Goal: Navigation & Orientation: Find specific page/section

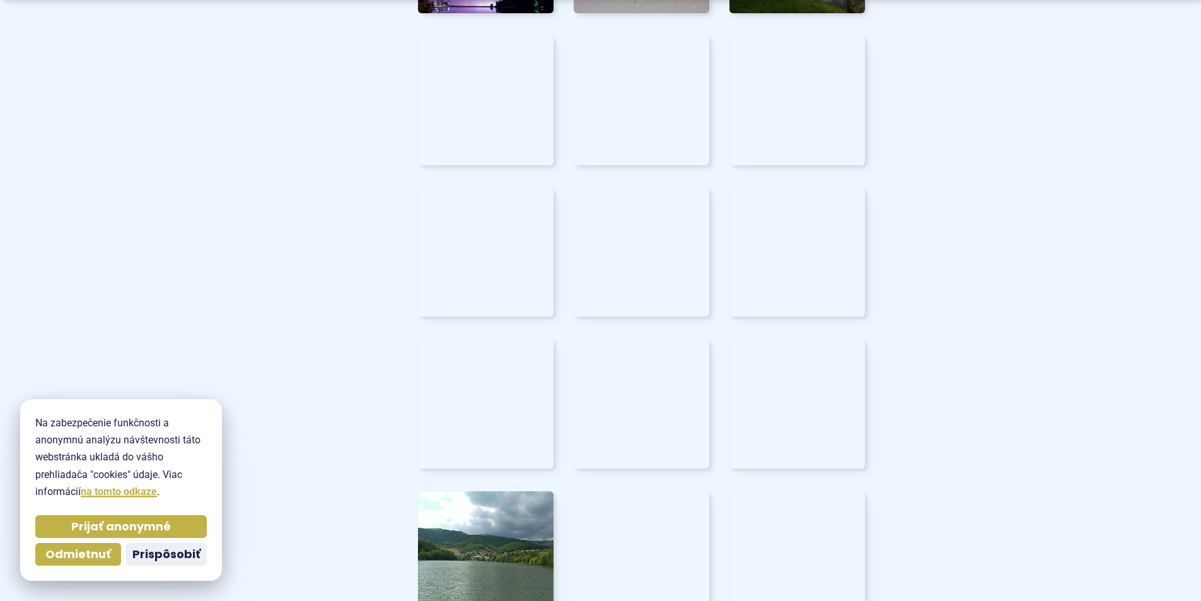
scroll to position [4603, 0]
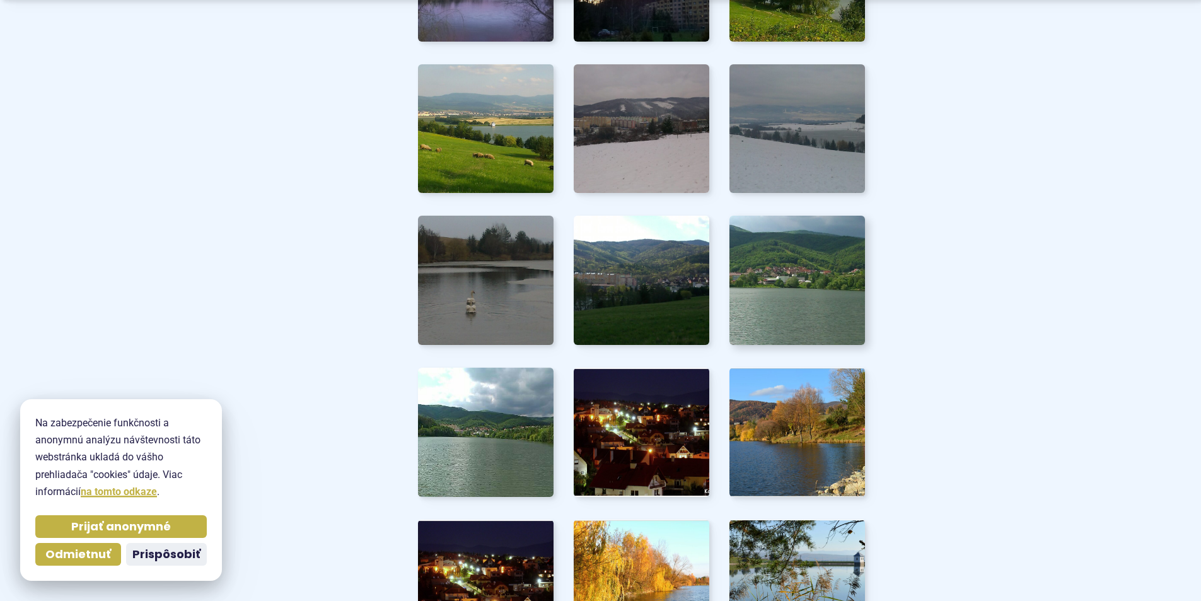
click at [766, 284] on img at bounding box center [797, 280] width 149 height 142
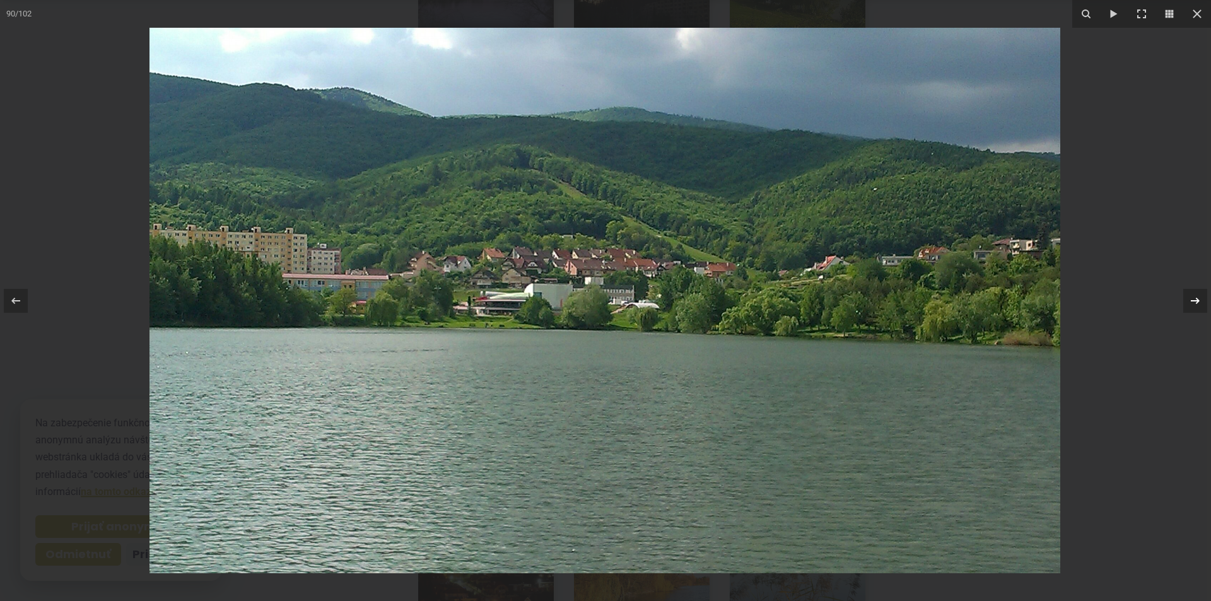
click at [1196, 301] on icon at bounding box center [1194, 300] width 9 height 6
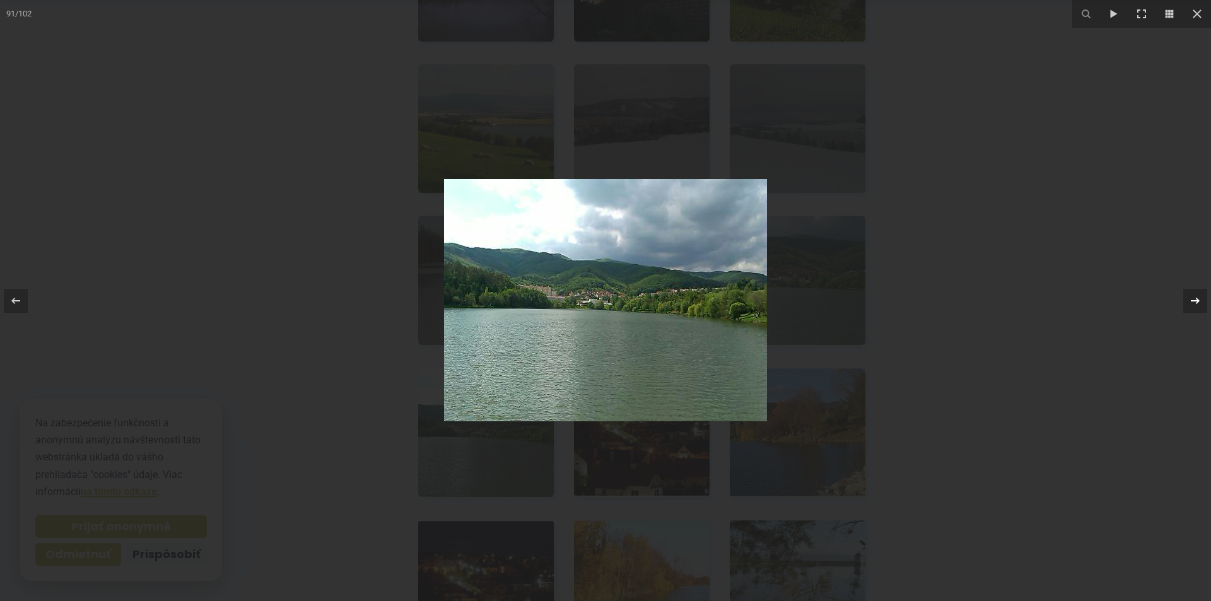
click at [1196, 301] on icon at bounding box center [1194, 300] width 9 height 6
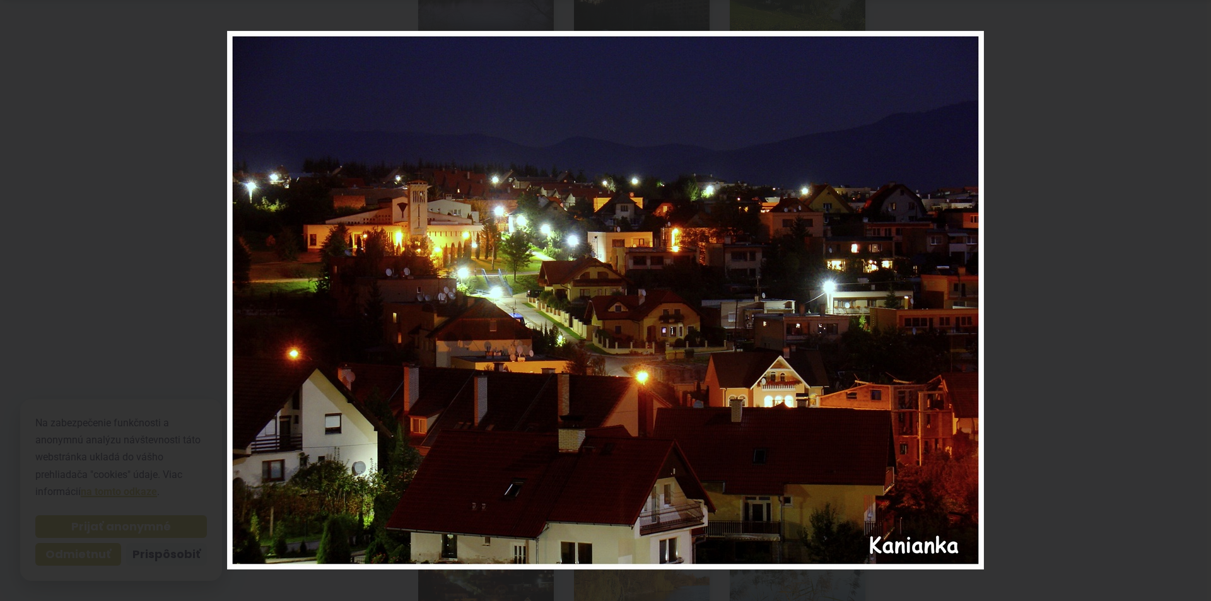
click at [1196, 301] on icon at bounding box center [1194, 300] width 9 height 6
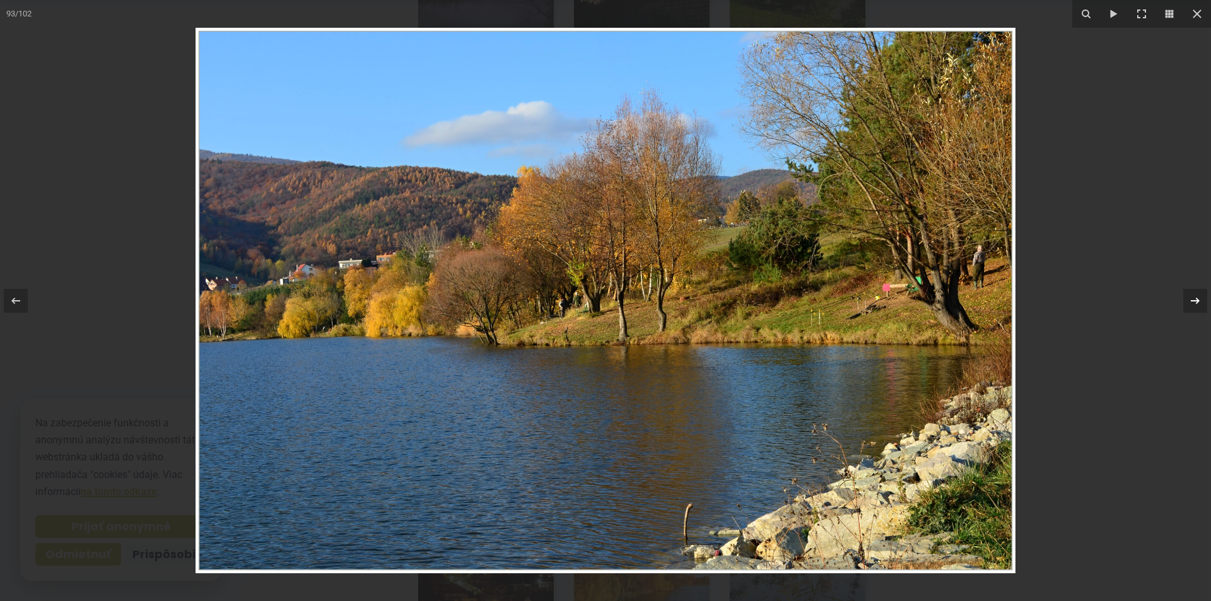
click at [1196, 301] on icon at bounding box center [1194, 300] width 9 height 6
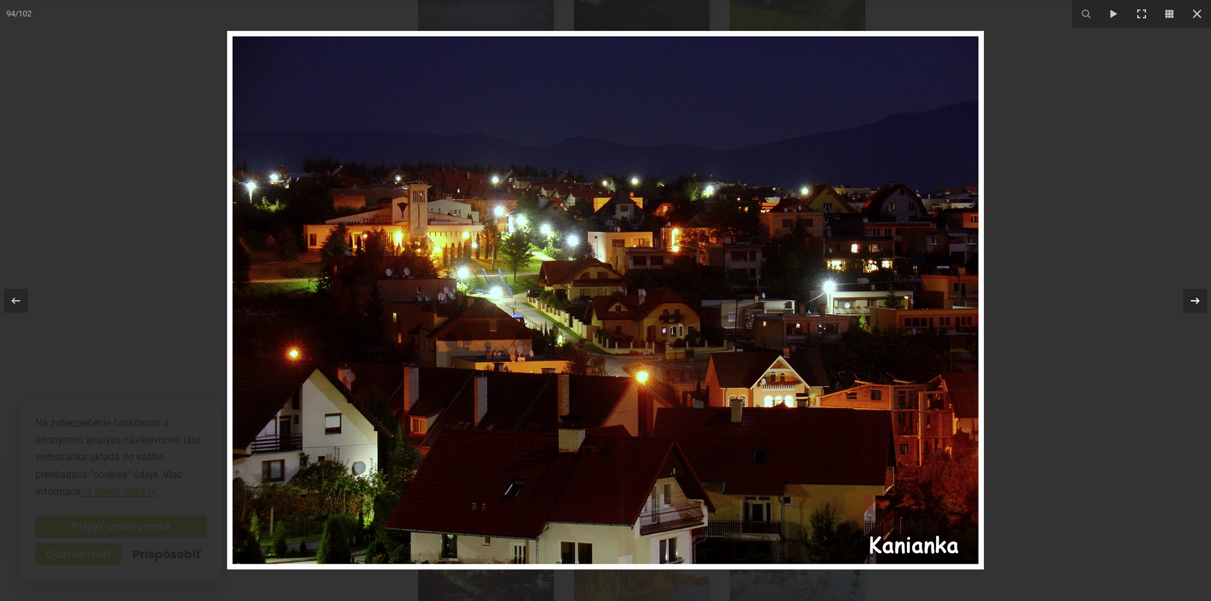
click at [1196, 301] on icon at bounding box center [1194, 300] width 9 height 6
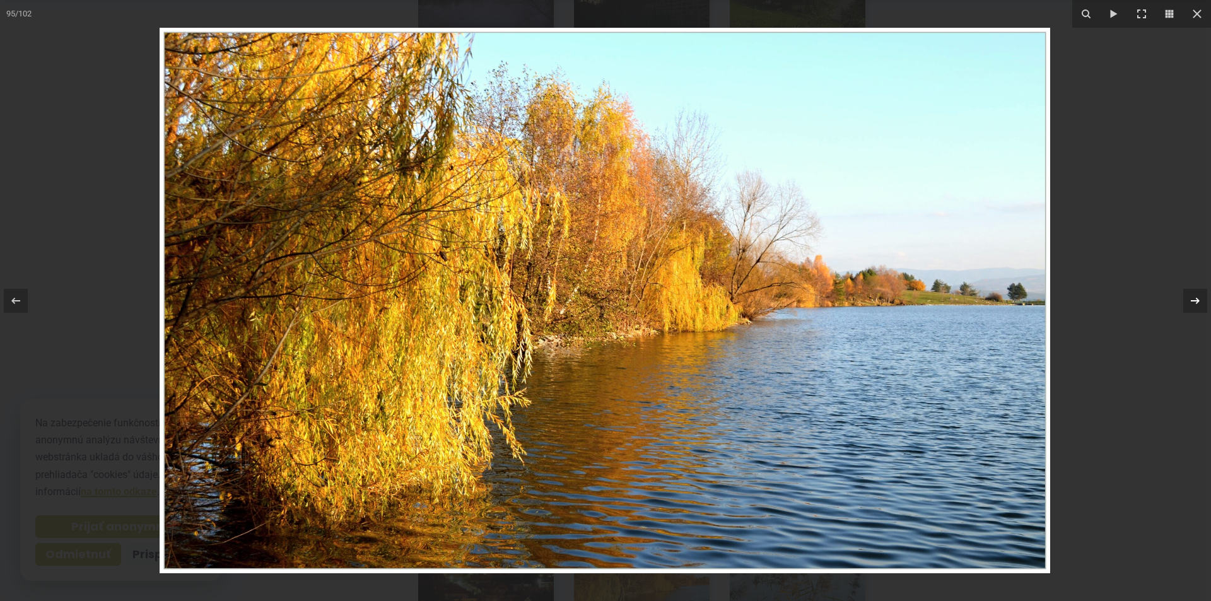
click at [1196, 301] on icon at bounding box center [1194, 300] width 9 height 6
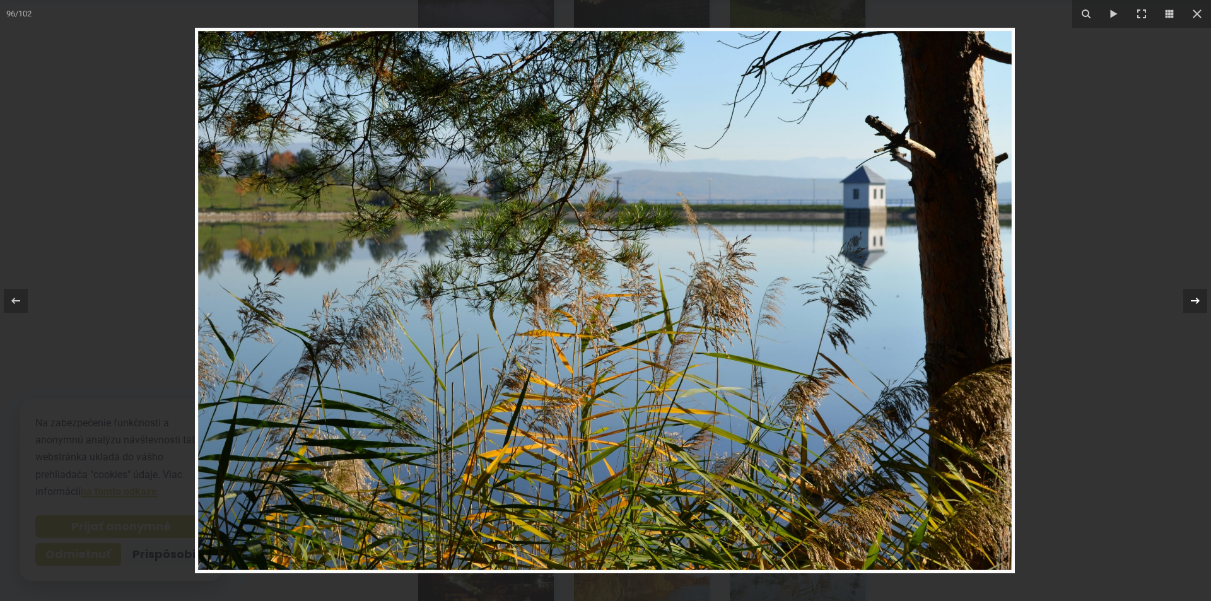
click at [1196, 301] on icon at bounding box center [1194, 300] width 9 height 6
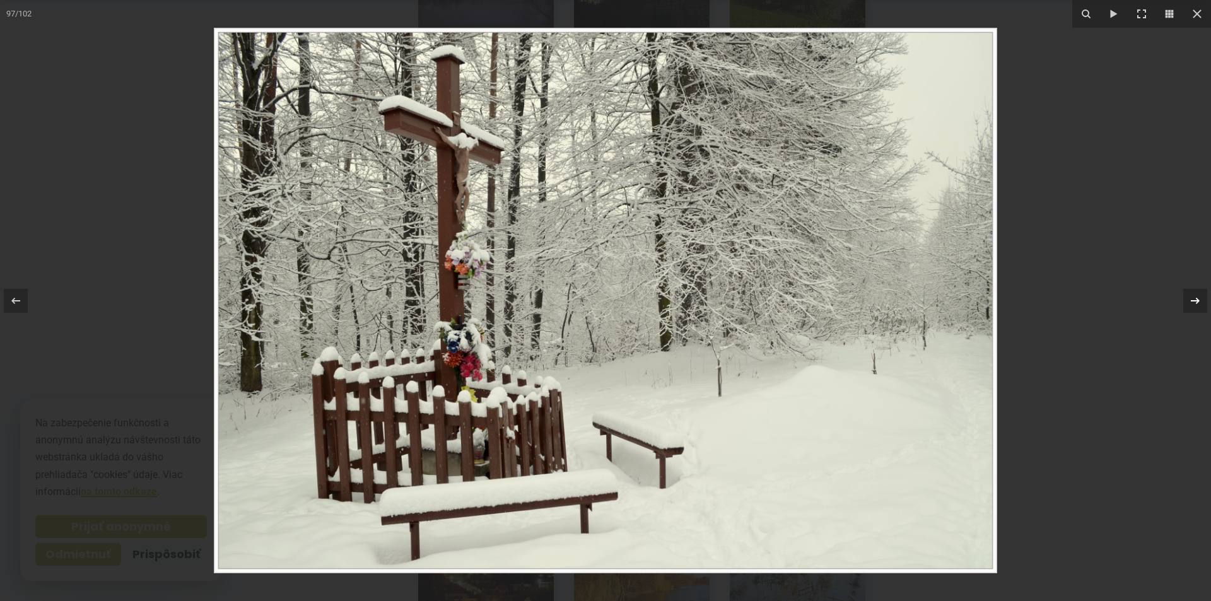
click at [1196, 301] on icon at bounding box center [1194, 300] width 9 height 6
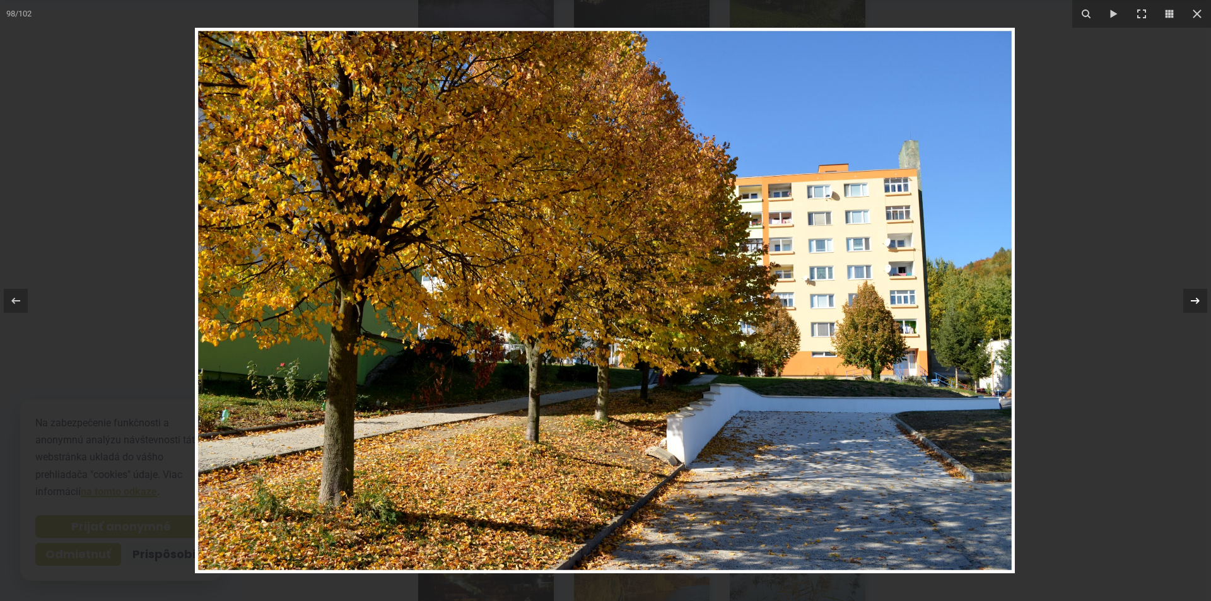
click at [1196, 301] on icon at bounding box center [1194, 300] width 9 height 6
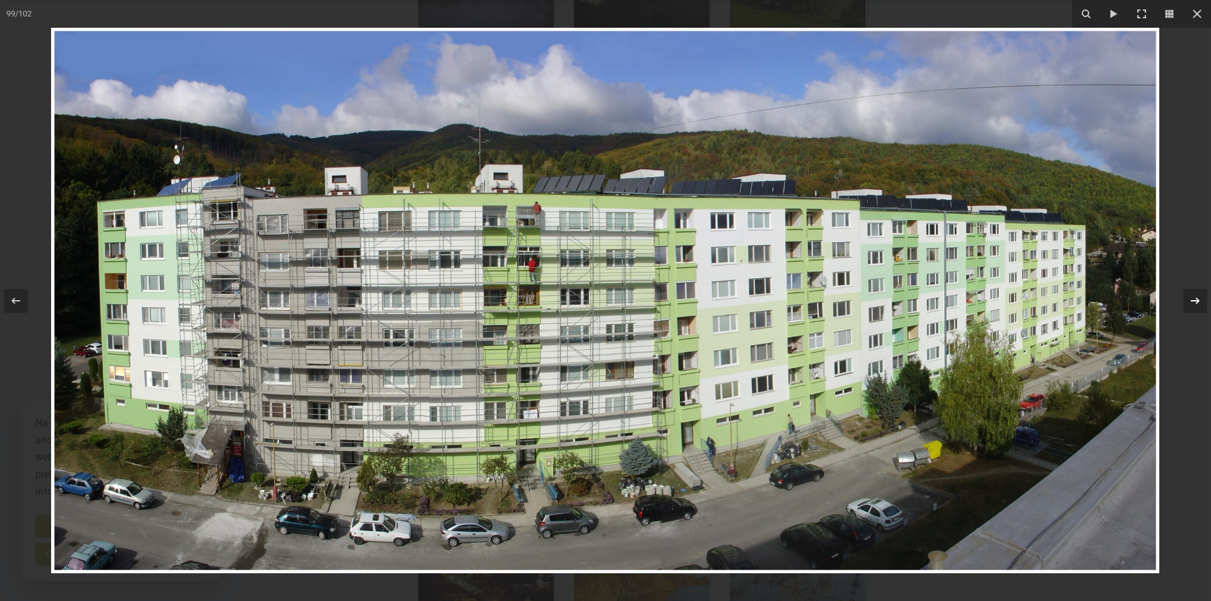
click at [1196, 301] on icon at bounding box center [1194, 300] width 9 height 6
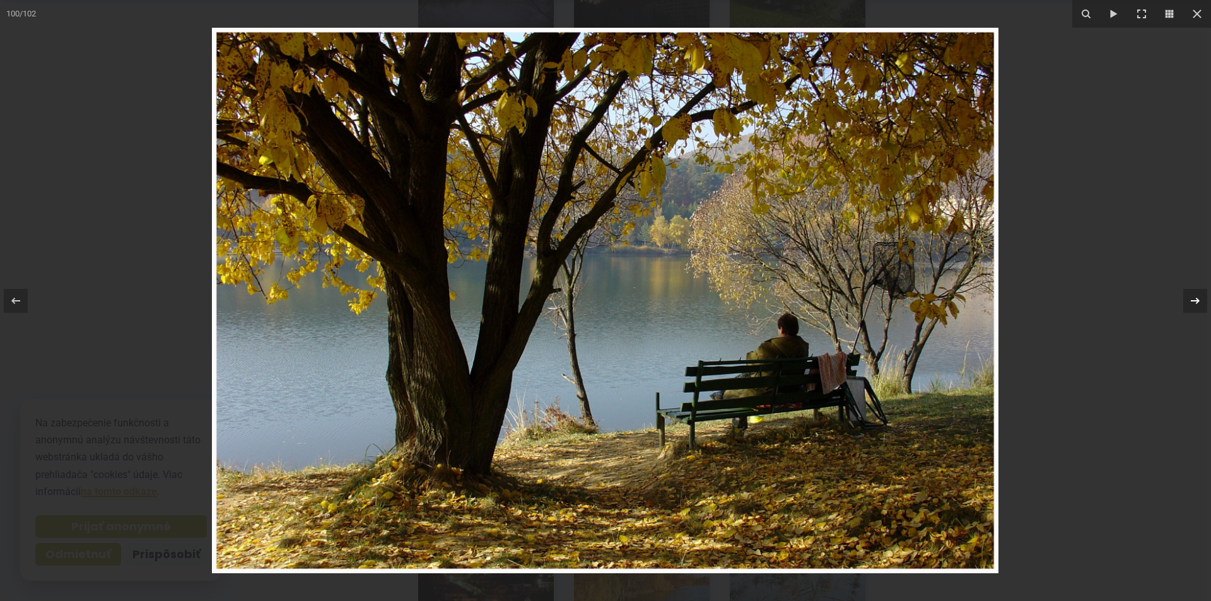
click at [1196, 301] on icon at bounding box center [1194, 300] width 9 height 6
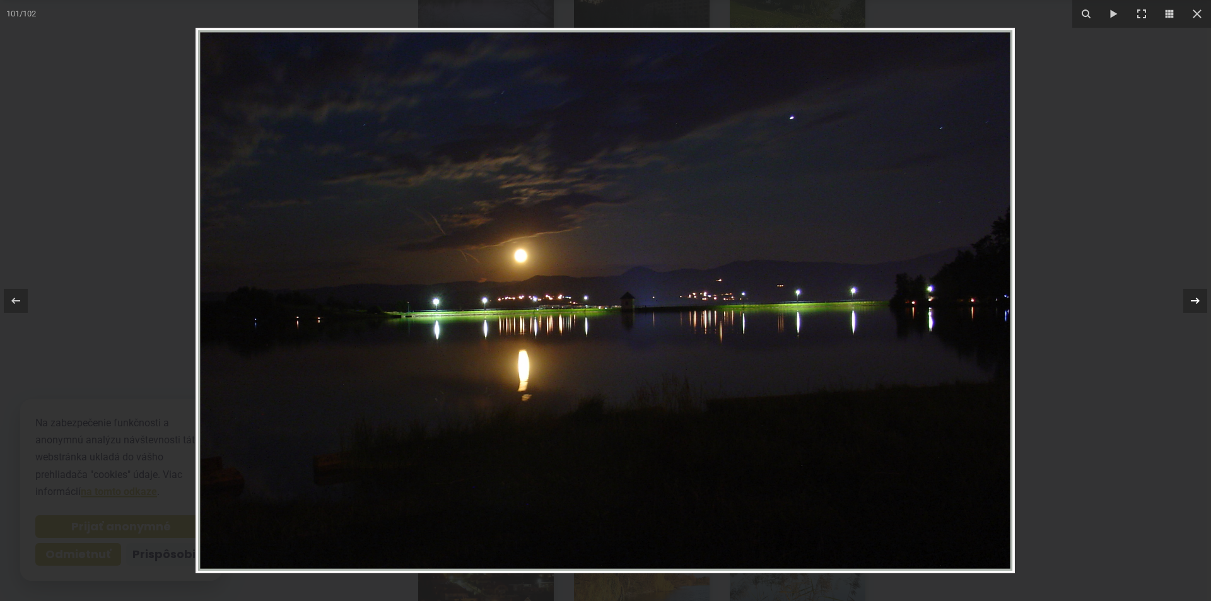
click at [1196, 301] on icon at bounding box center [1194, 300] width 9 height 6
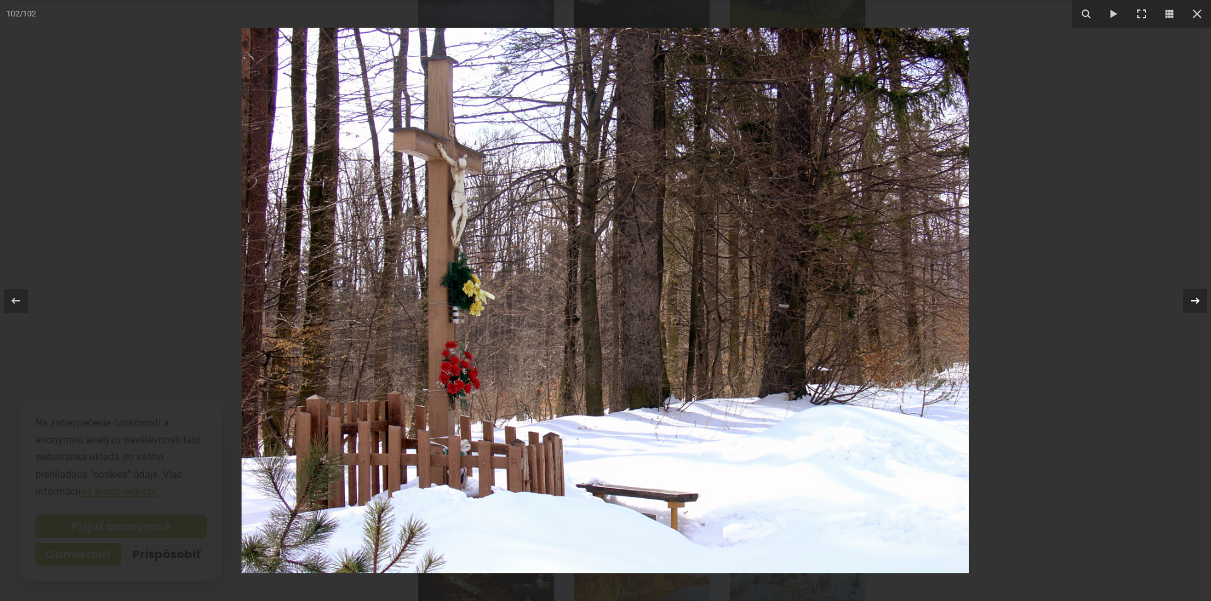
click at [1196, 301] on icon at bounding box center [1194, 300] width 9 height 6
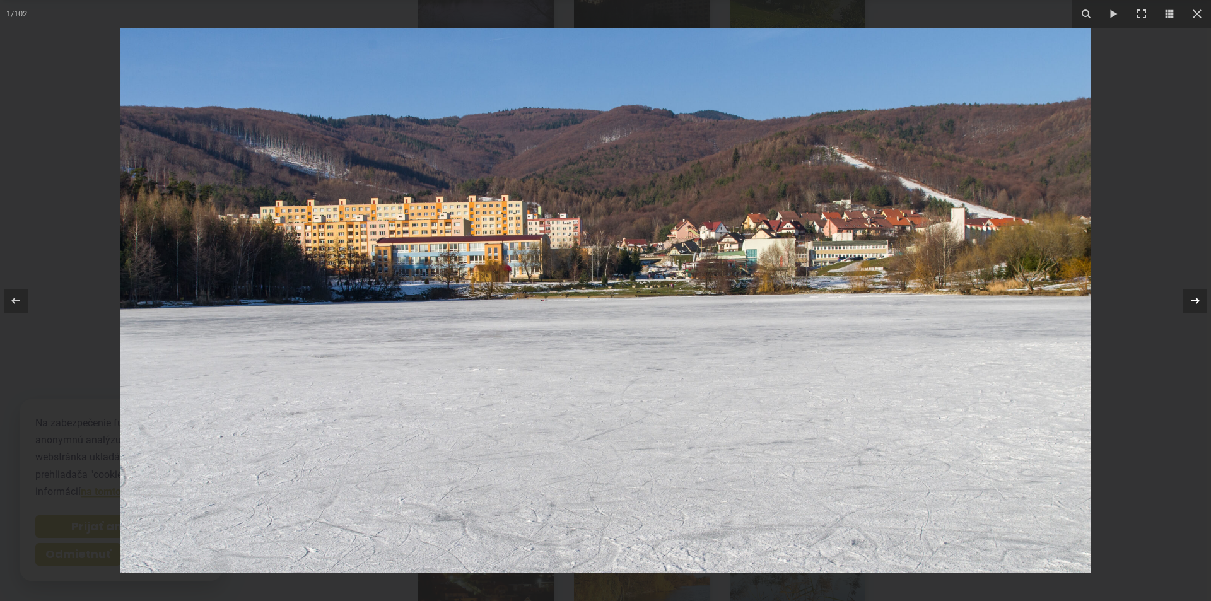
click at [1196, 301] on icon at bounding box center [1194, 300] width 9 height 6
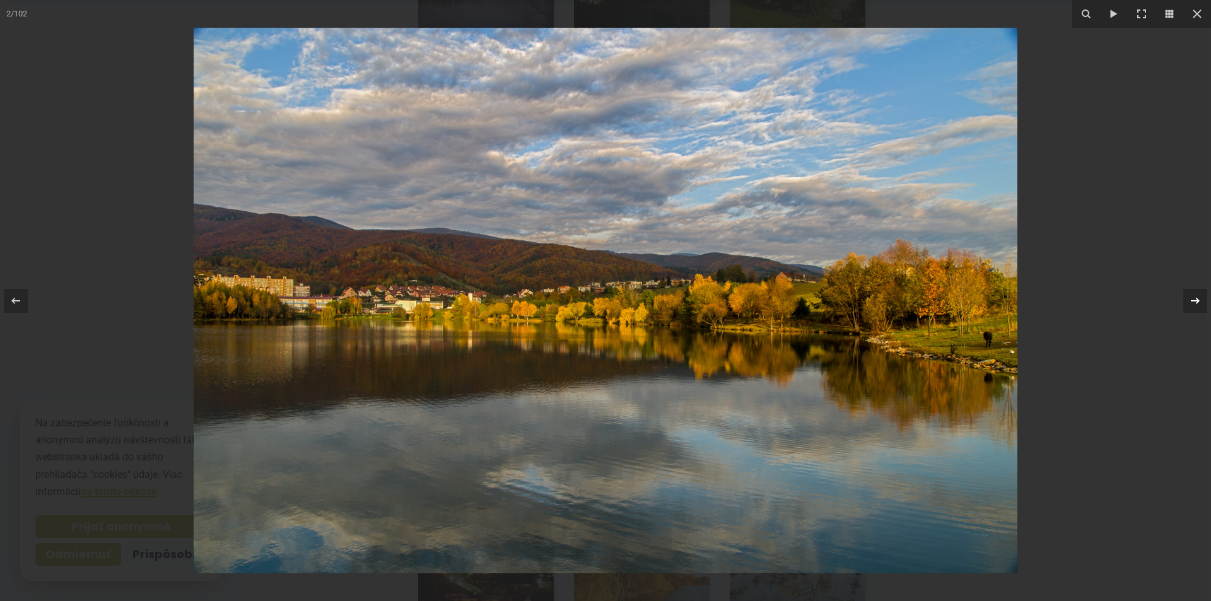
click at [1196, 301] on icon at bounding box center [1194, 300] width 9 height 6
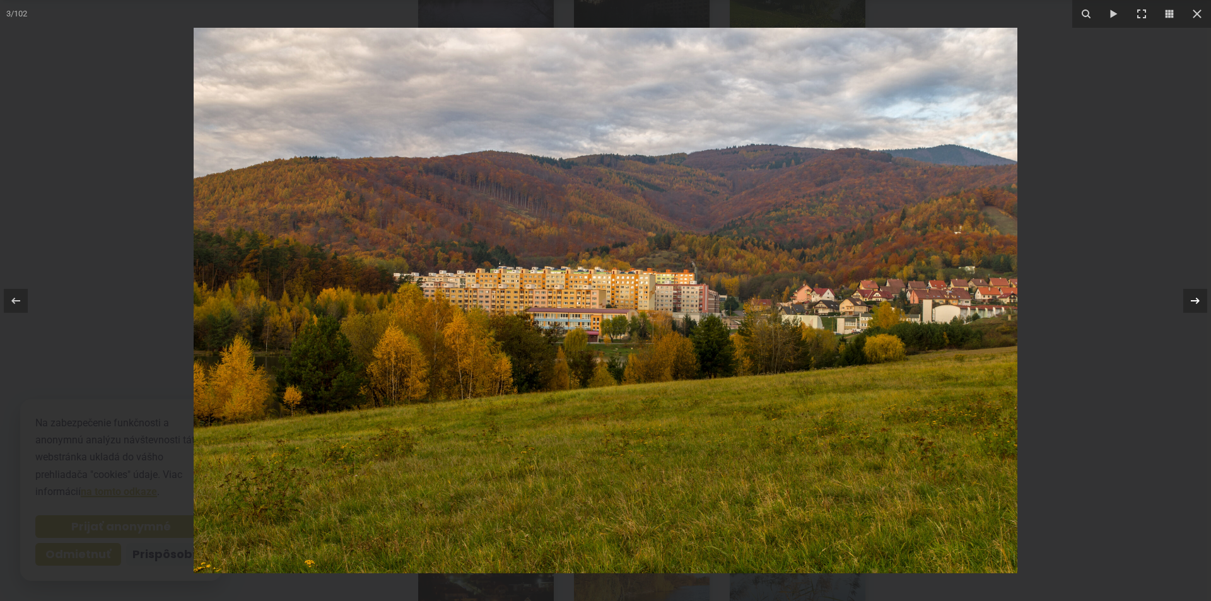
click at [1196, 301] on icon at bounding box center [1194, 300] width 9 height 6
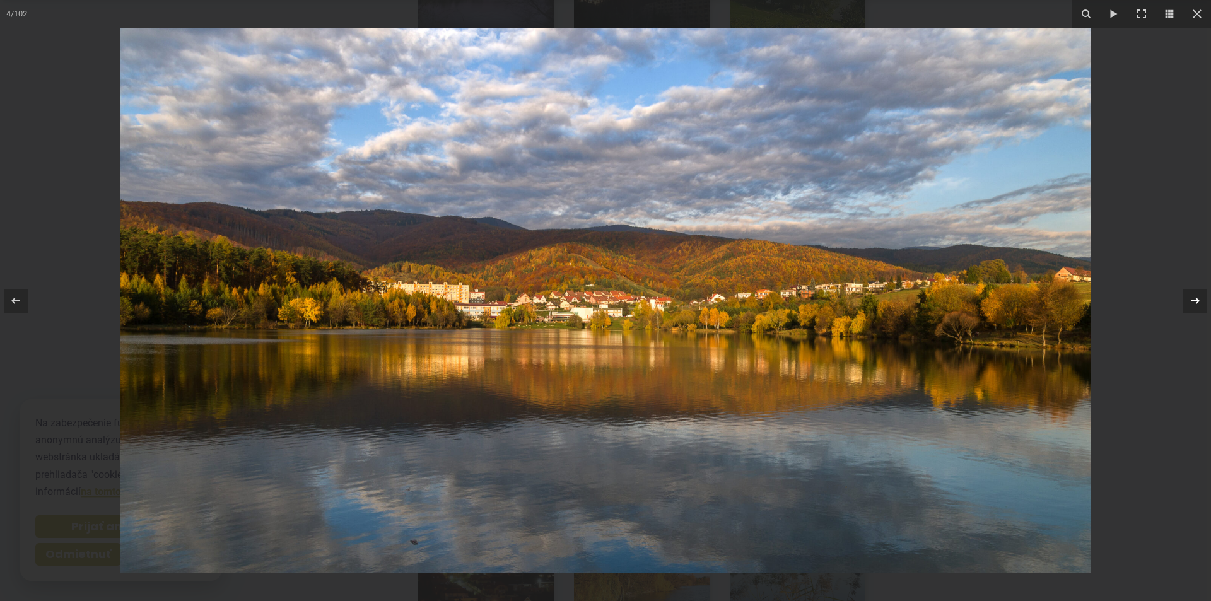
click at [1196, 301] on icon at bounding box center [1194, 300] width 9 height 6
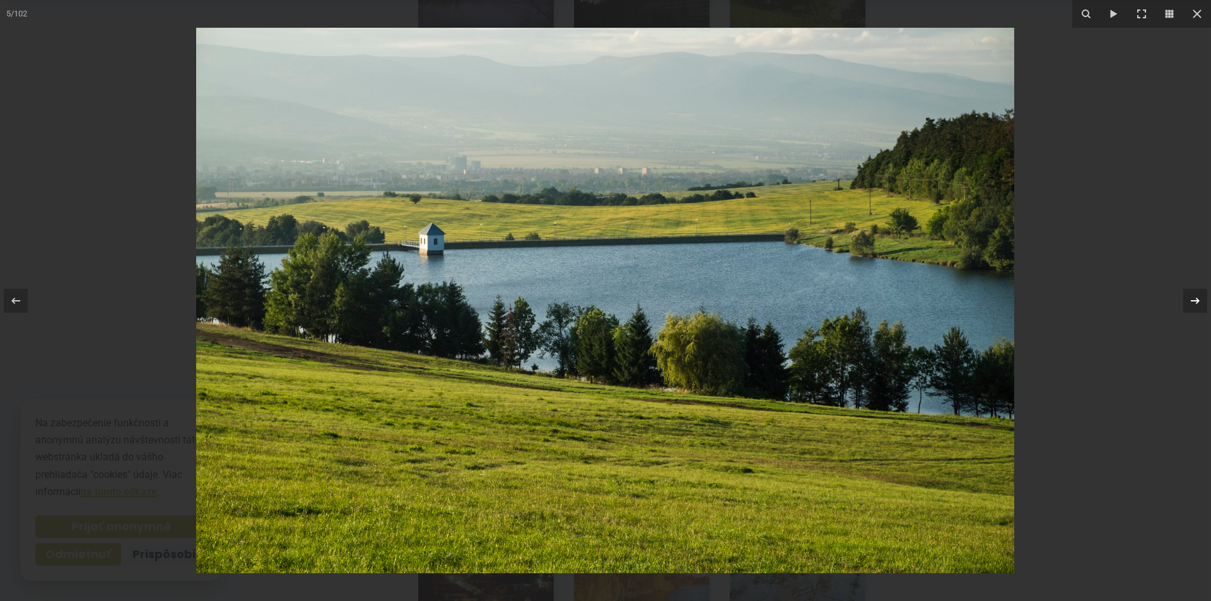
click at [1196, 301] on icon at bounding box center [1194, 300] width 9 height 6
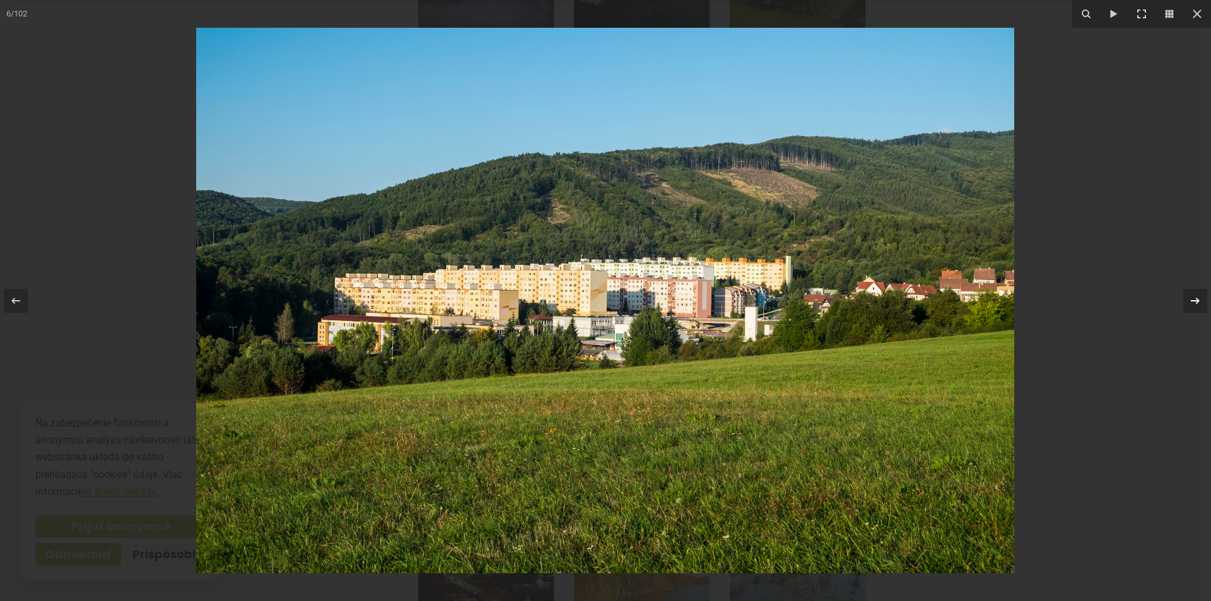
click at [1196, 301] on icon at bounding box center [1194, 300] width 9 height 6
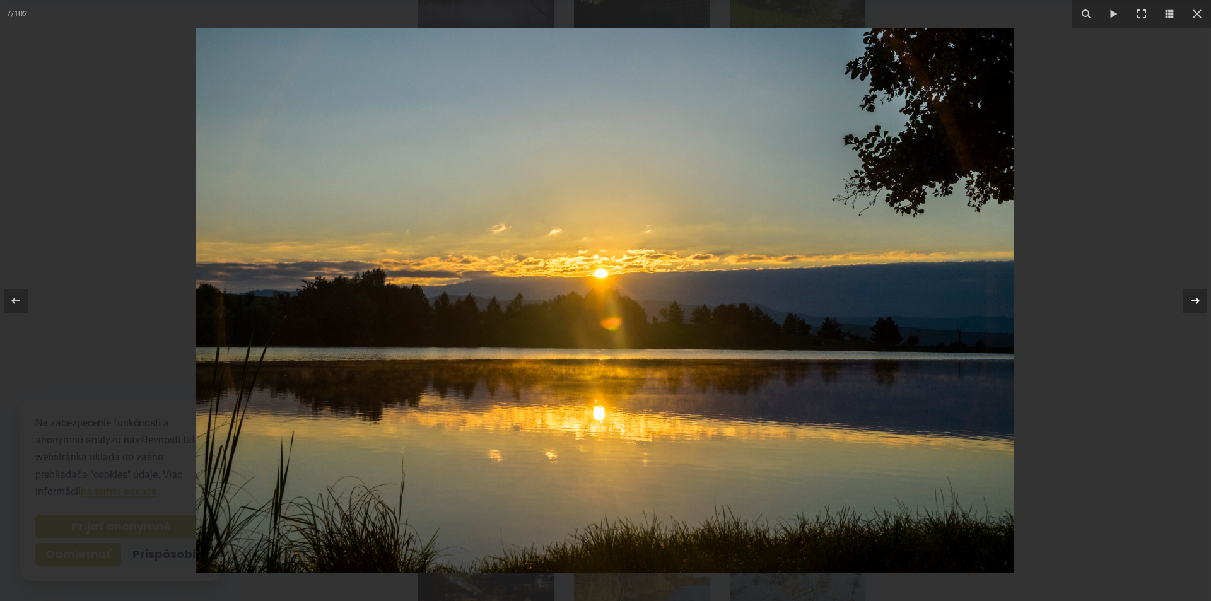
click at [1196, 301] on icon at bounding box center [1194, 300] width 9 height 6
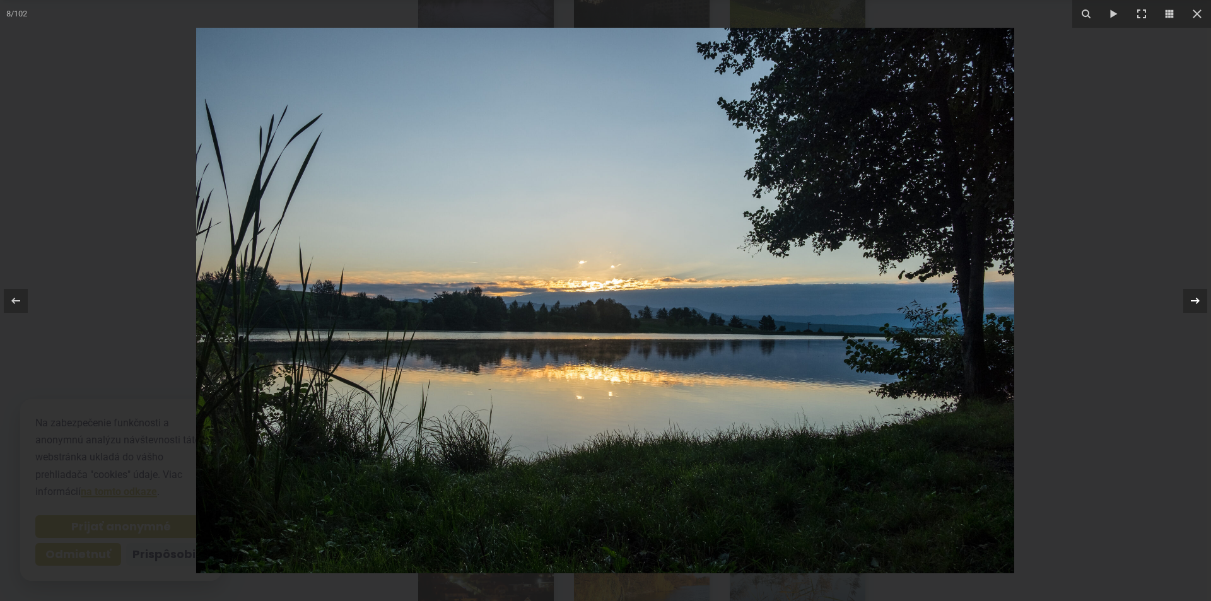
click at [1196, 301] on icon at bounding box center [1194, 300] width 9 height 6
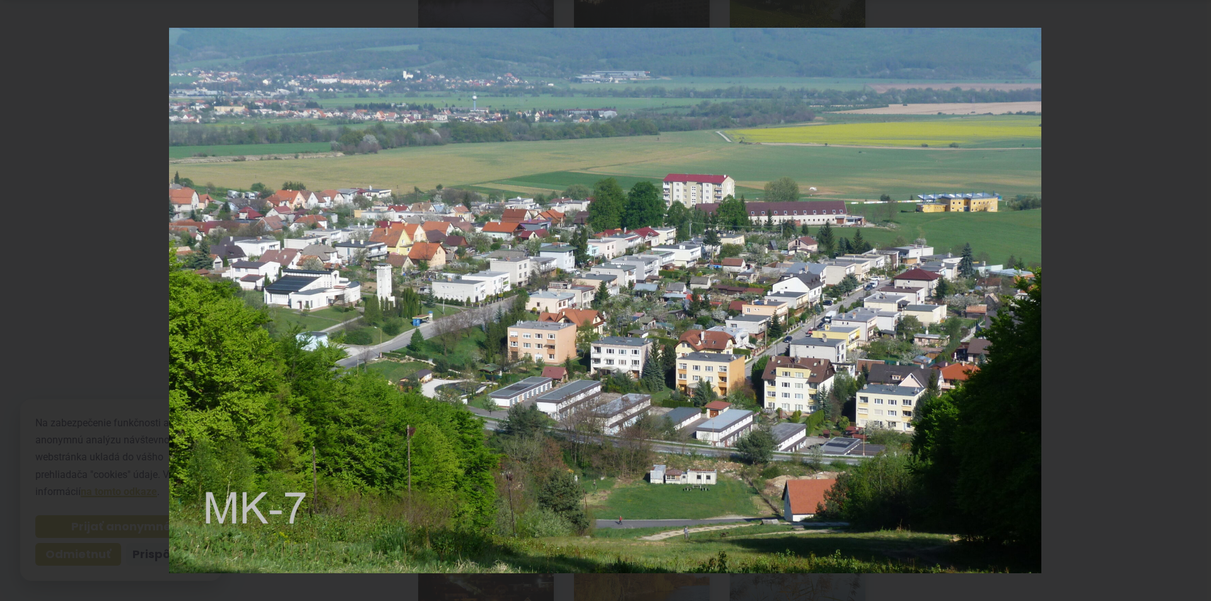
click at [1196, 301] on div "9 / 102" at bounding box center [605, 300] width 1211 height 601
click at [1196, 301] on icon at bounding box center [1194, 300] width 9 height 6
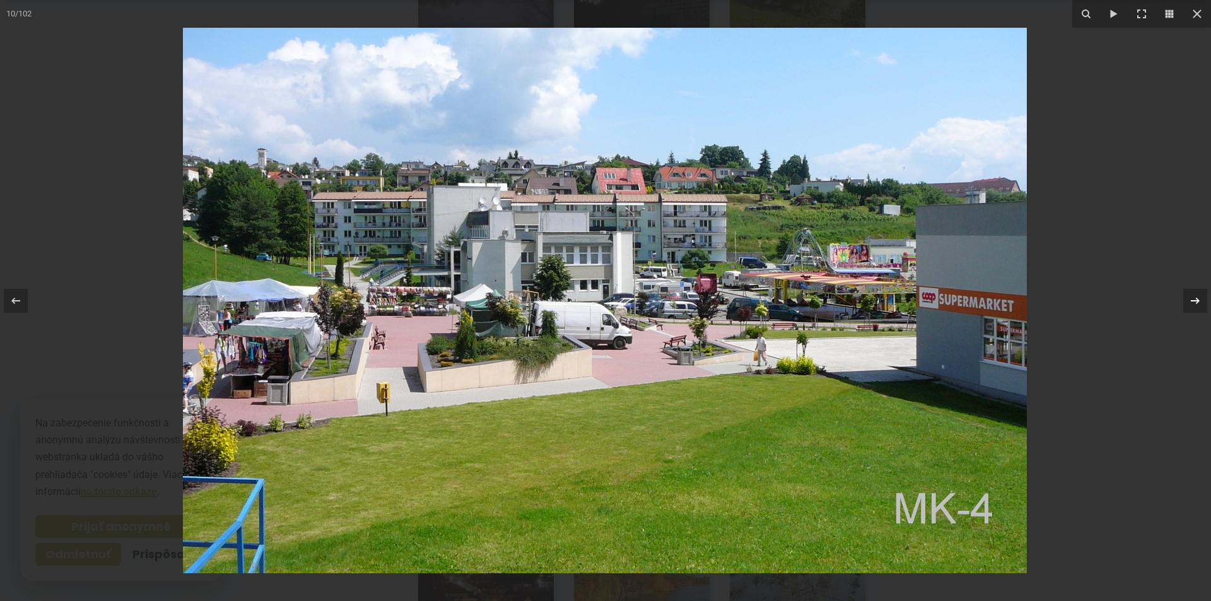
click at [1194, 299] on icon at bounding box center [1194, 300] width 15 height 15
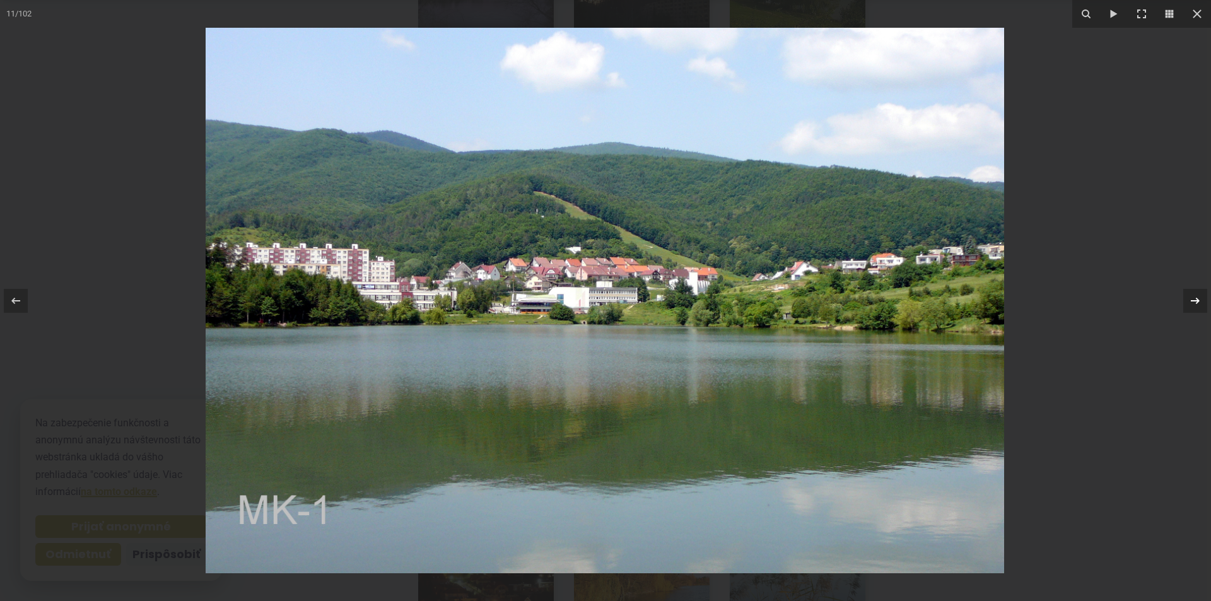
click at [1194, 299] on icon at bounding box center [1194, 300] width 15 height 15
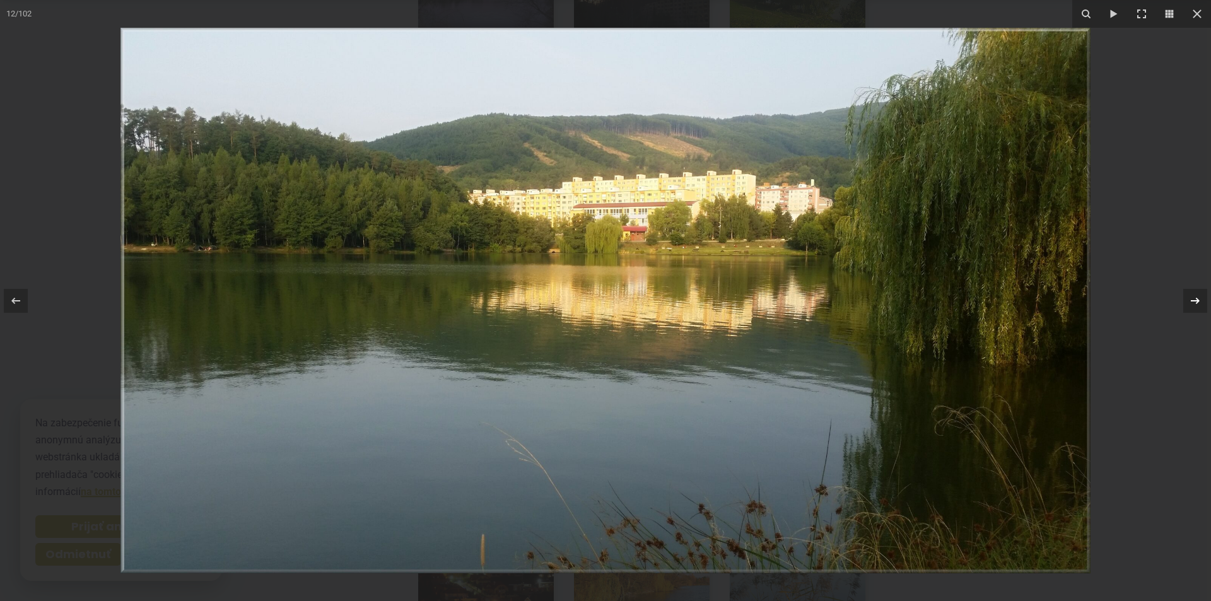
click at [1194, 299] on icon at bounding box center [1194, 300] width 15 height 15
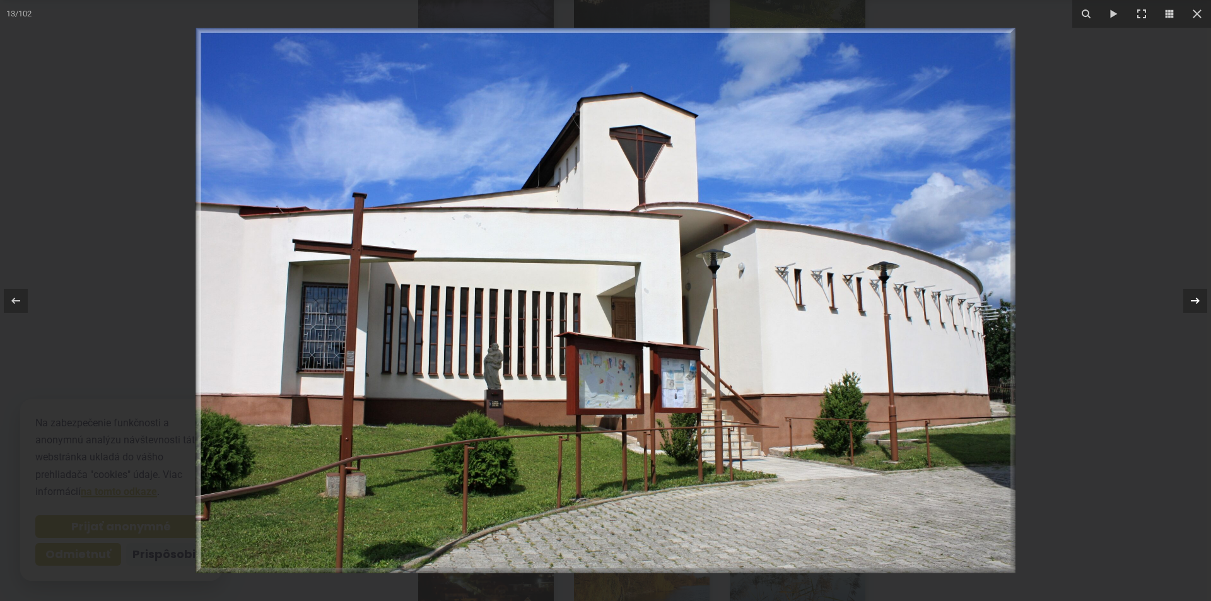
click at [1194, 299] on icon at bounding box center [1194, 300] width 15 height 15
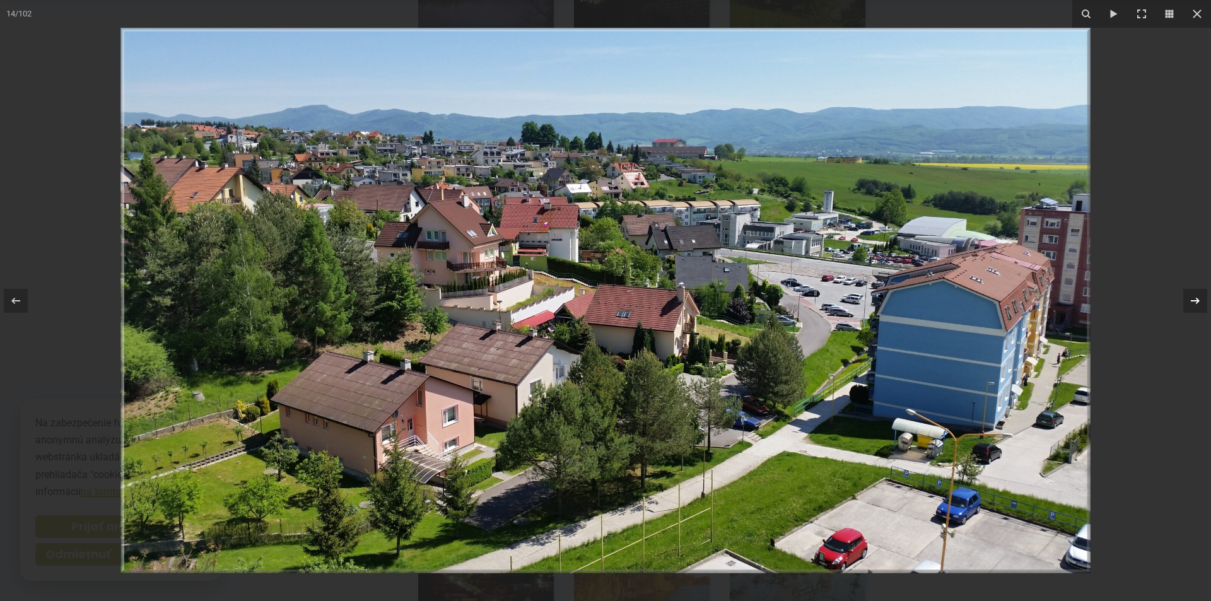
click at [1197, 298] on icon at bounding box center [1194, 300] width 15 height 15
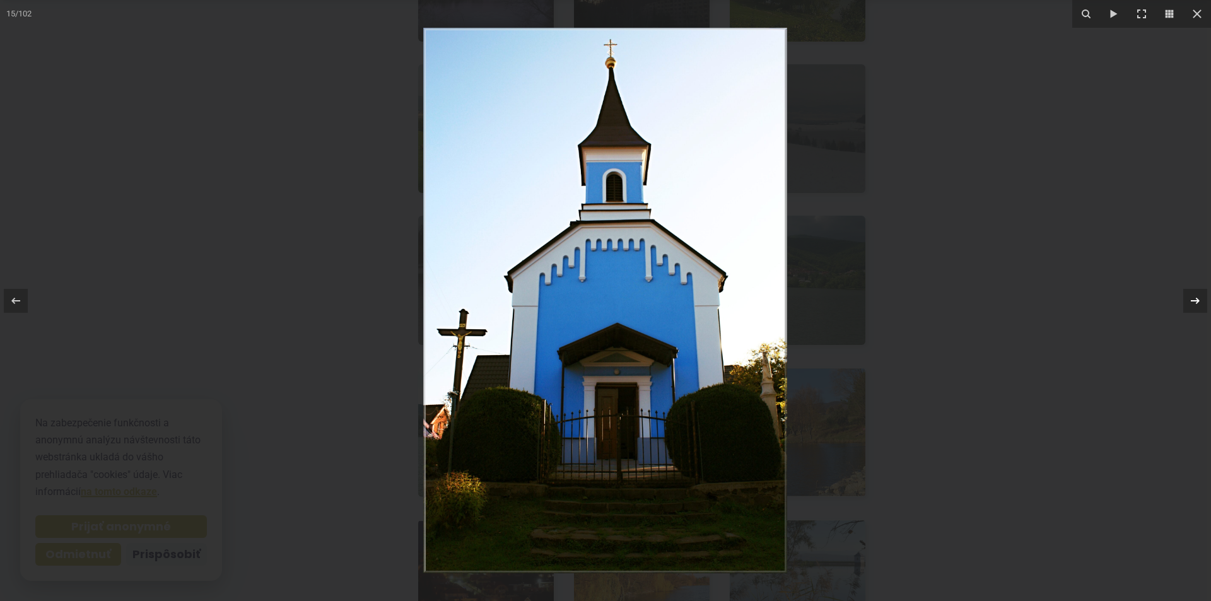
click at [1197, 298] on icon at bounding box center [1194, 300] width 15 height 15
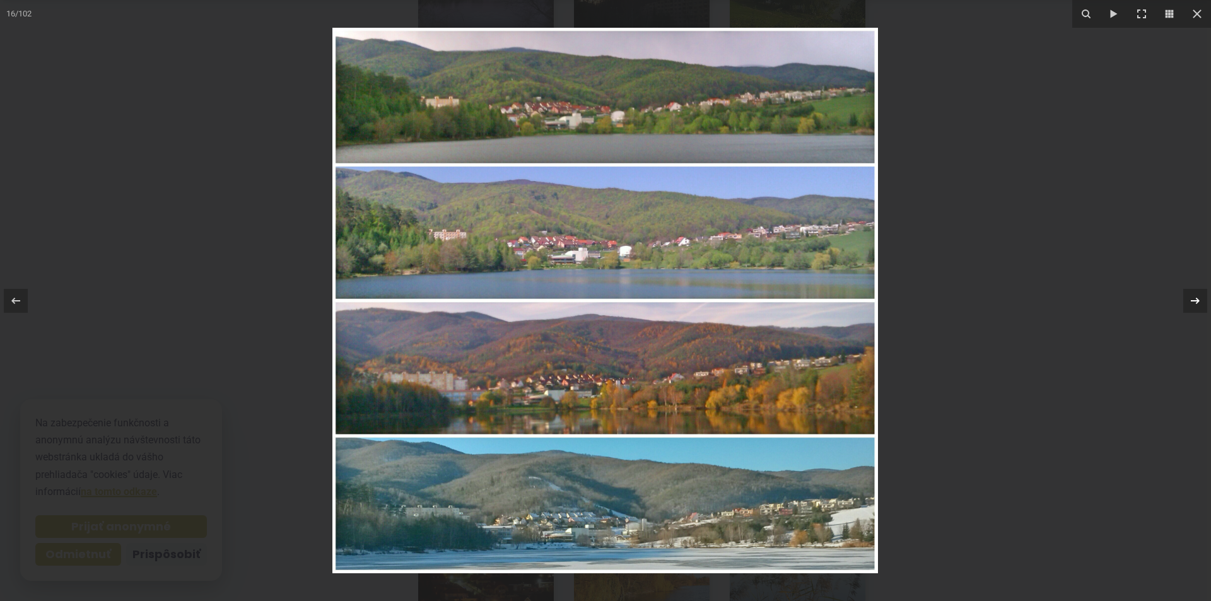
click at [1196, 298] on icon at bounding box center [1194, 300] width 15 height 15
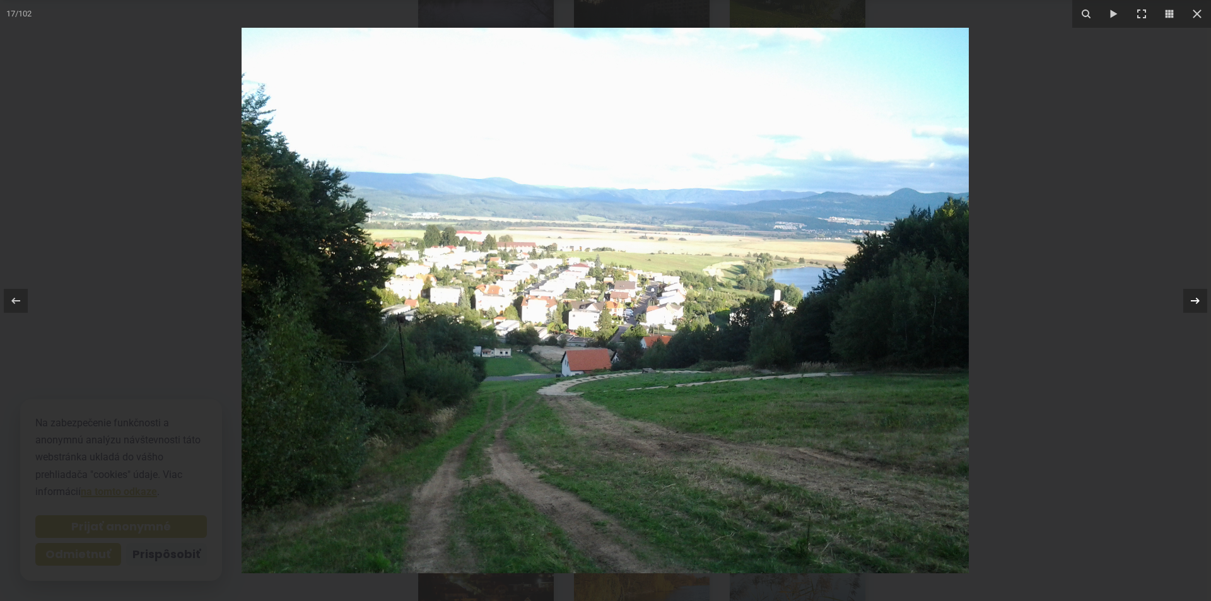
click at [1196, 298] on icon at bounding box center [1194, 300] width 9 height 6
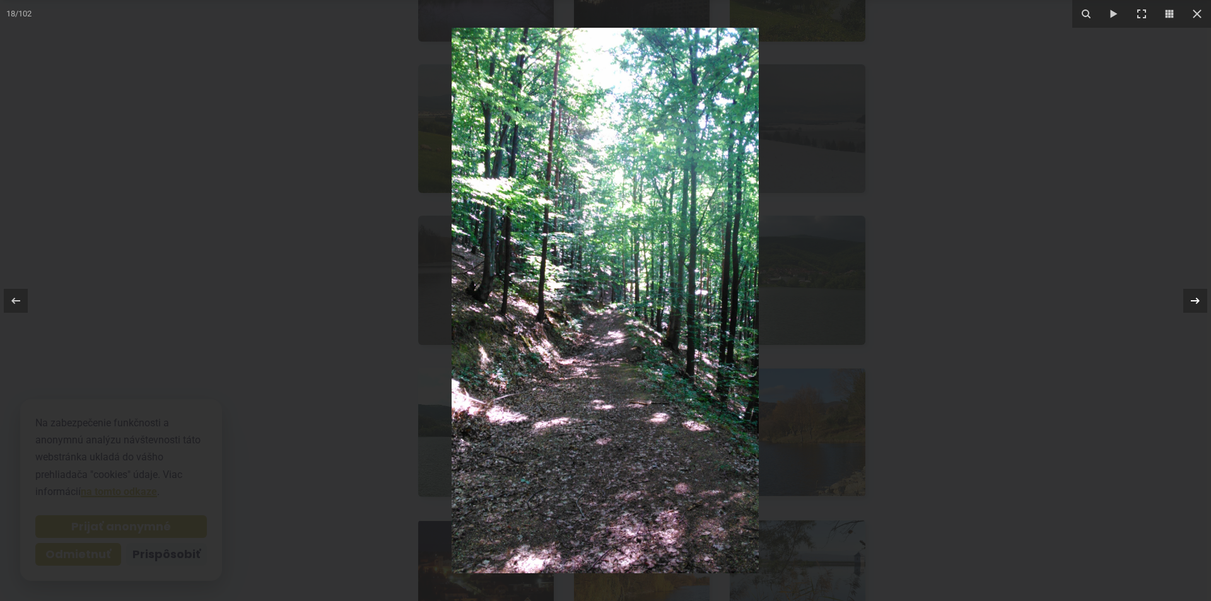
click at [1196, 298] on icon at bounding box center [1194, 300] width 9 height 6
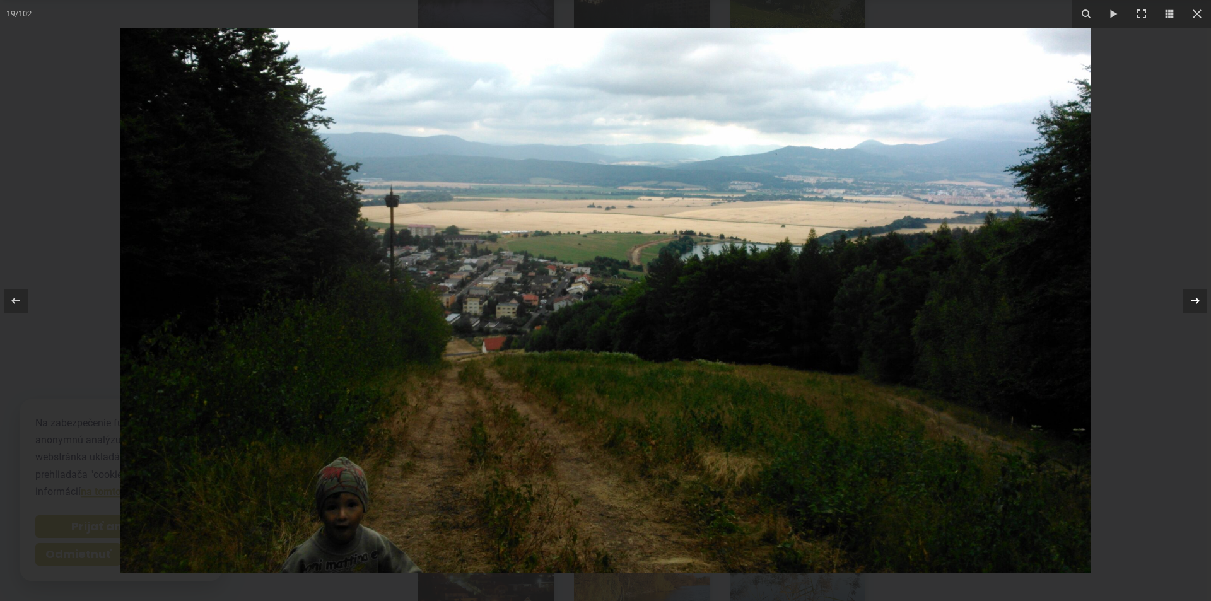
click at [1196, 298] on icon at bounding box center [1194, 300] width 9 height 6
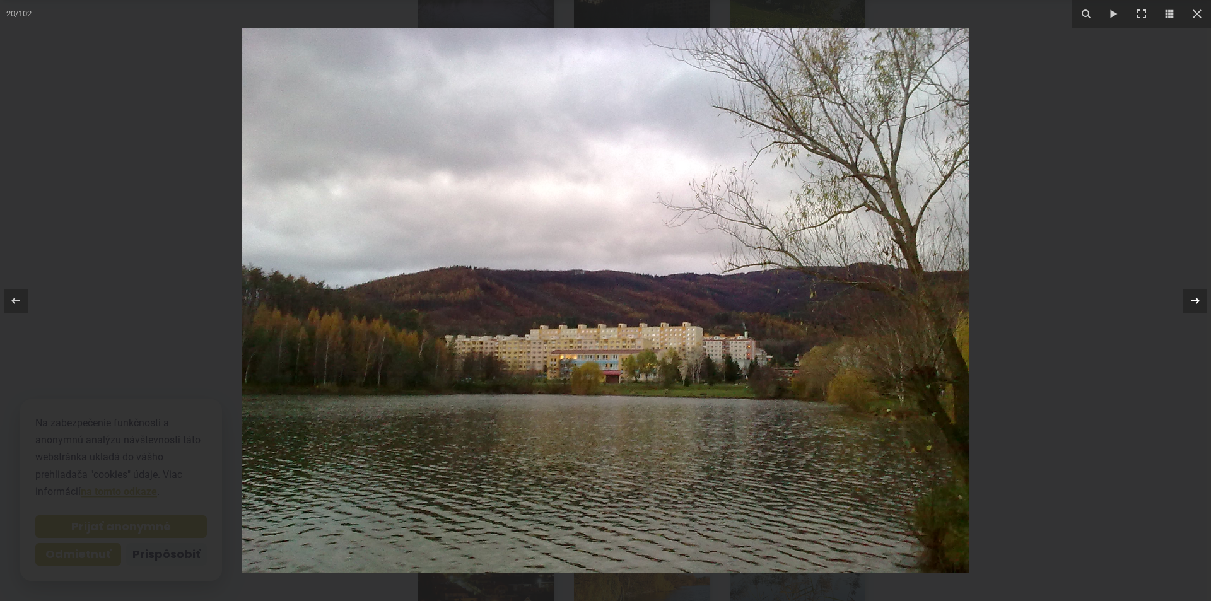
click at [1196, 298] on icon at bounding box center [1194, 300] width 9 height 6
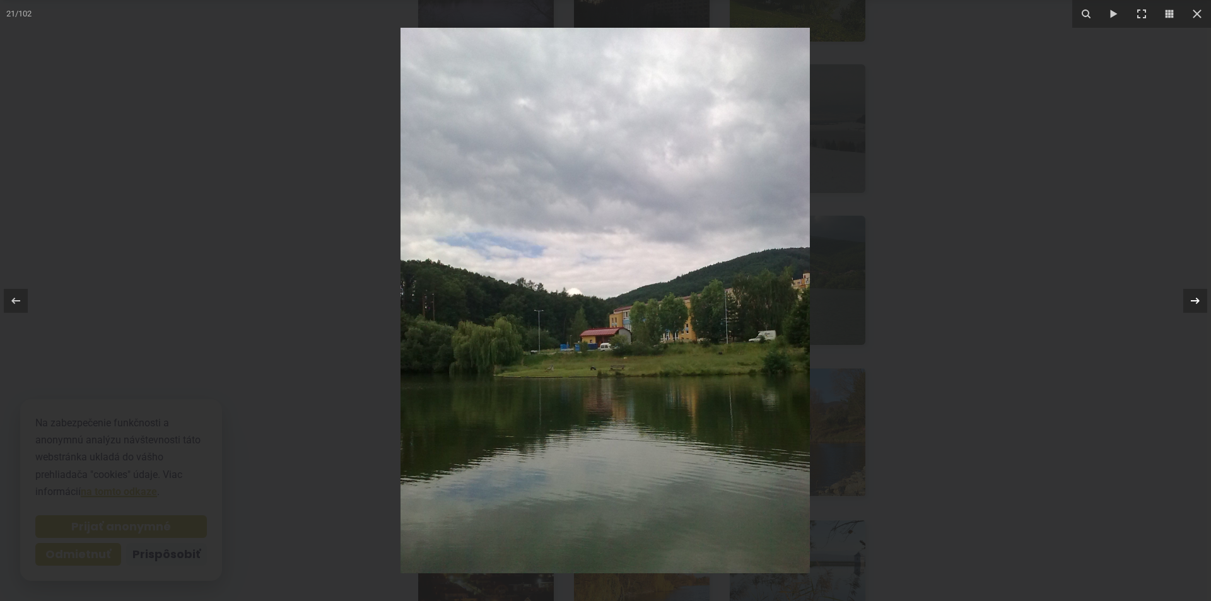
click at [1196, 298] on icon at bounding box center [1194, 300] width 9 height 6
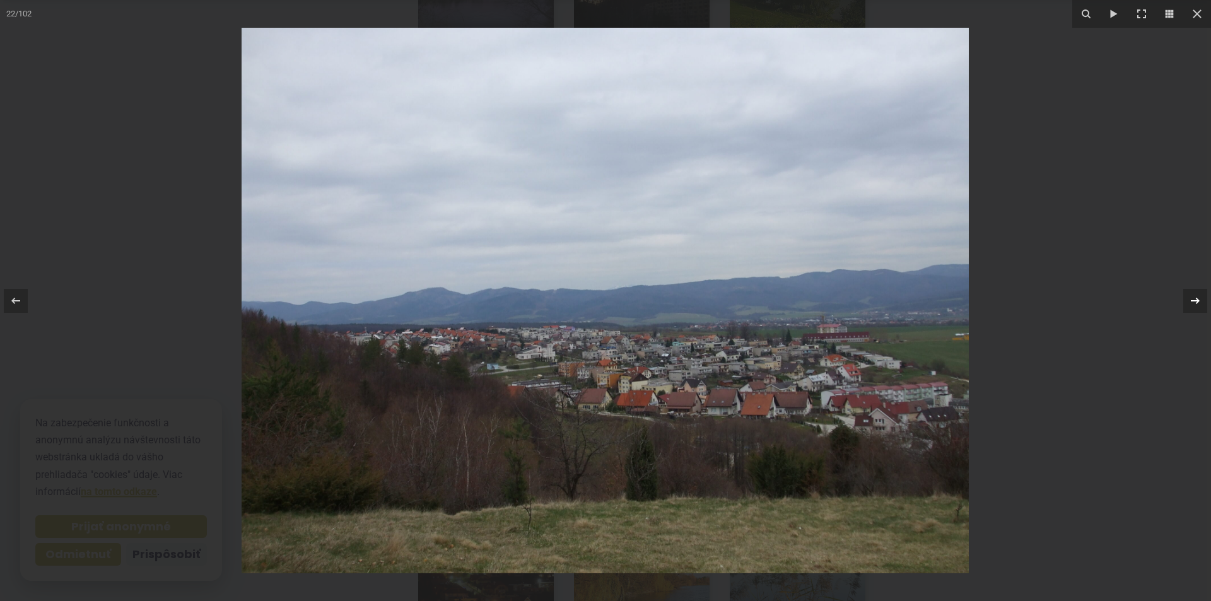
click at [1196, 298] on icon at bounding box center [1194, 300] width 9 height 6
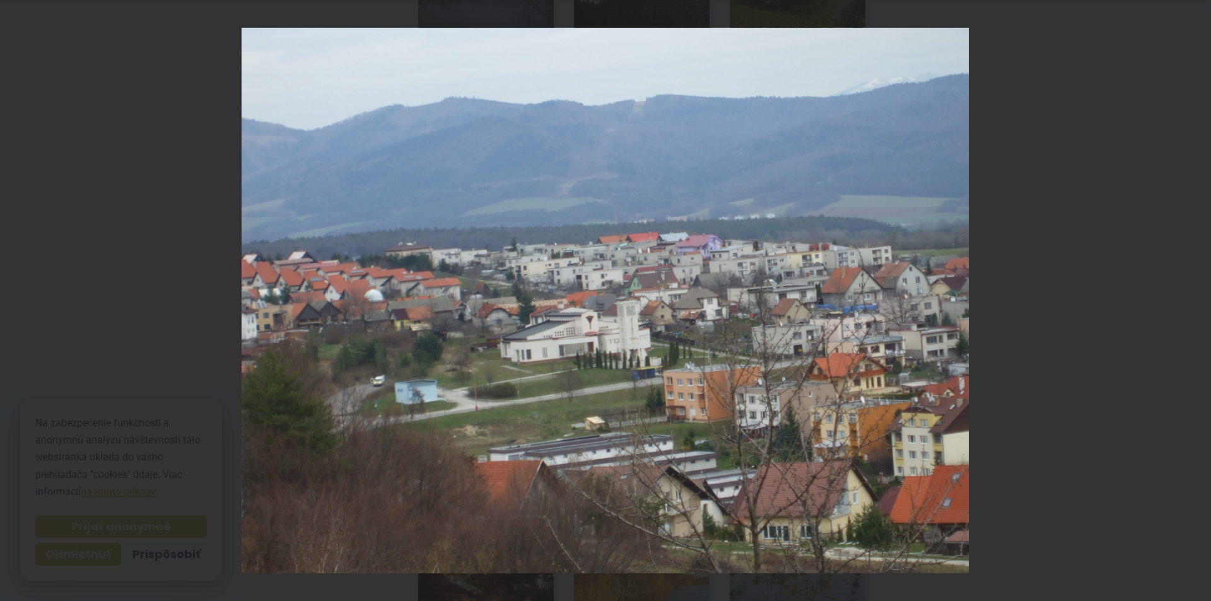
click at [1196, 298] on icon at bounding box center [1194, 300] width 9 height 6
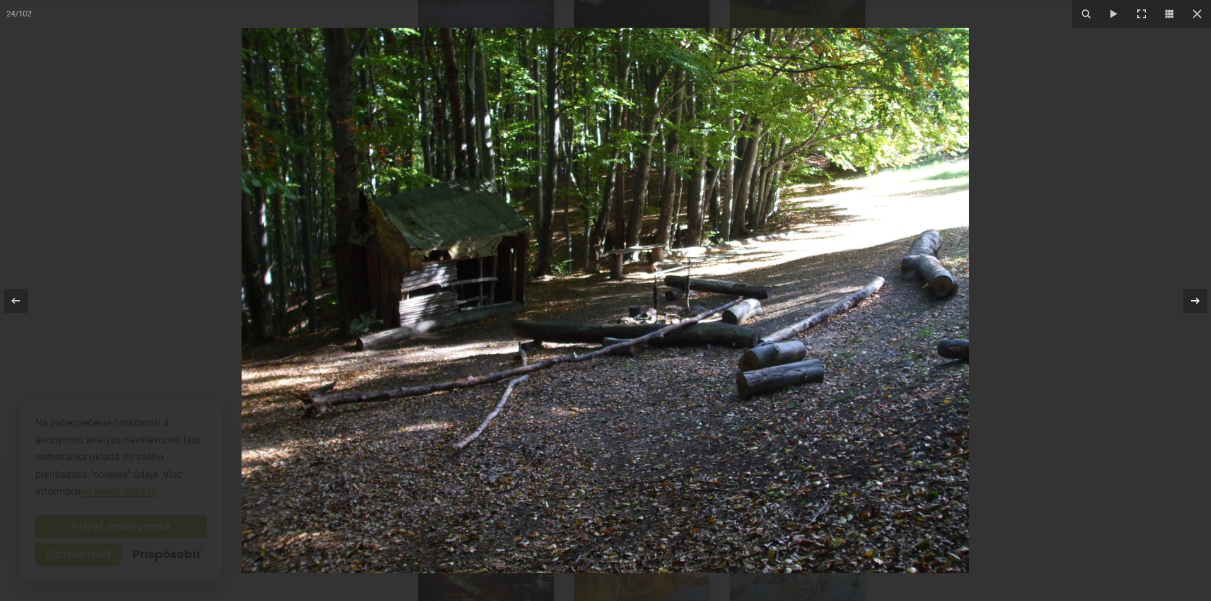
click at [1196, 298] on icon at bounding box center [1194, 300] width 9 height 6
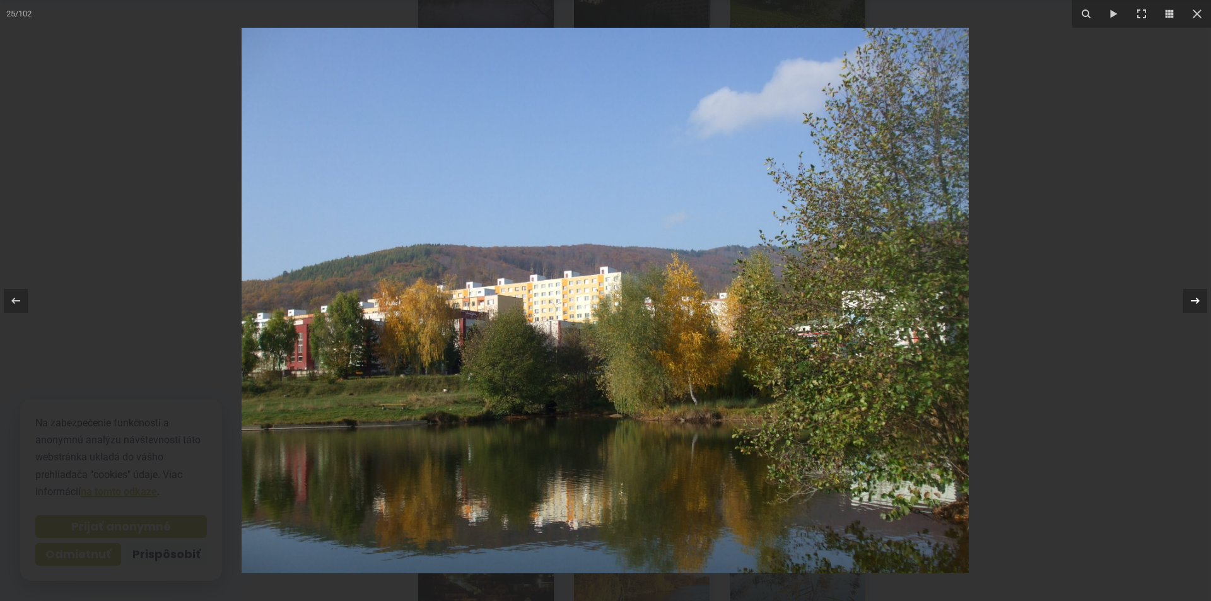
click at [1196, 298] on icon at bounding box center [1194, 300] width 9 height 6
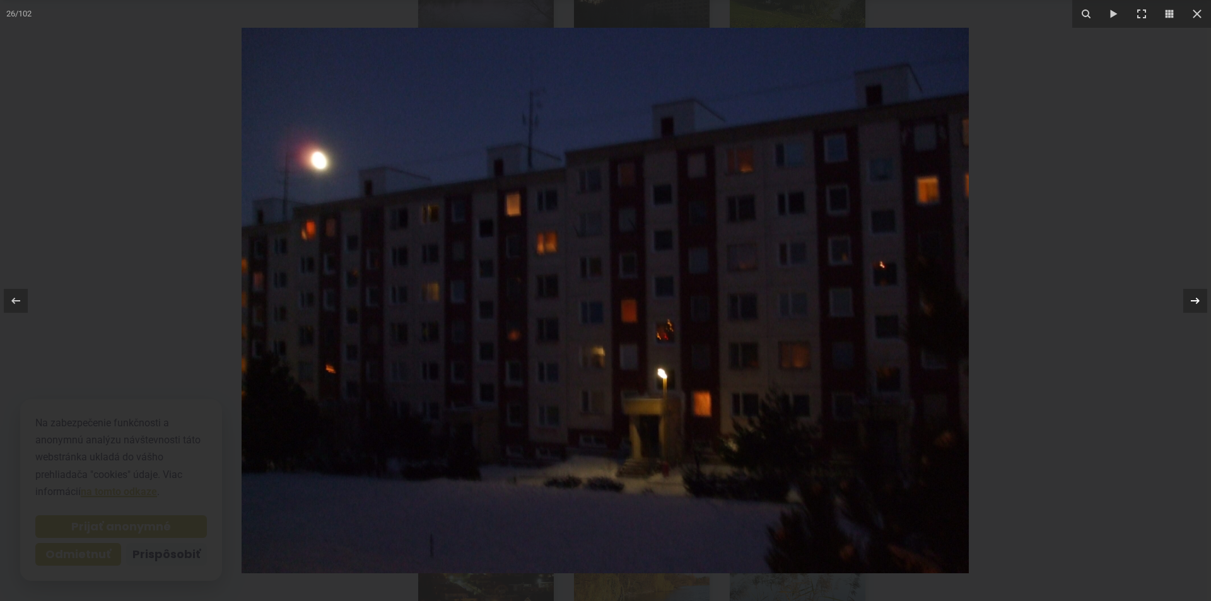
click at [1196, 298] on icon at bounding box center [1194, 300] width 9 height 6
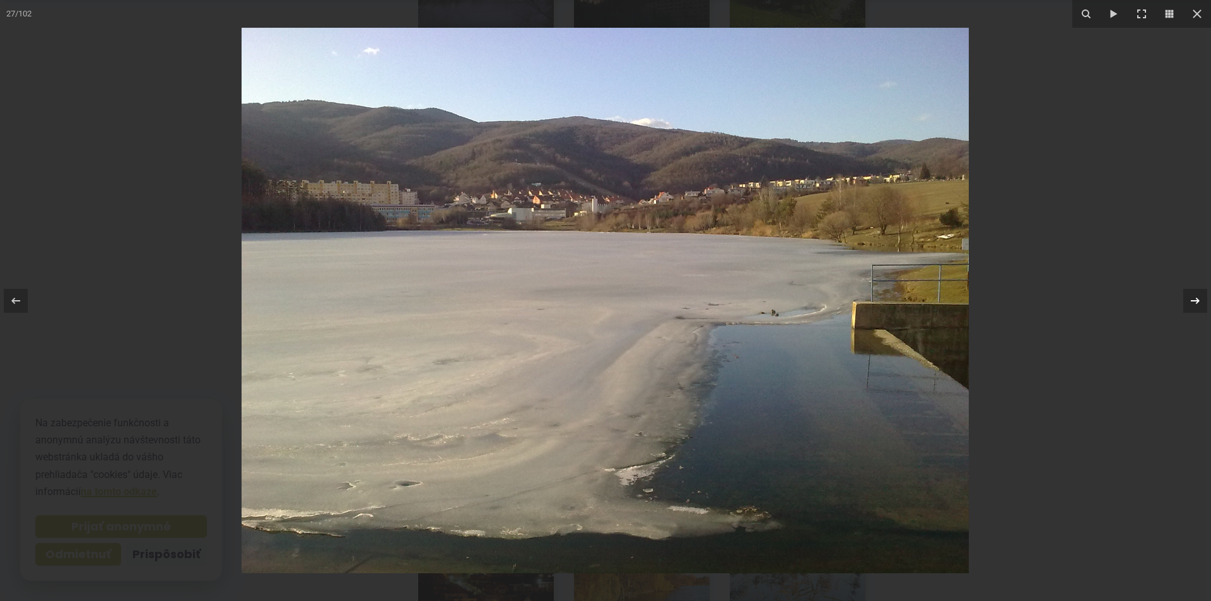
click at [1196, 298] on icon at bounding box center [1194, 300] width 9 height 6
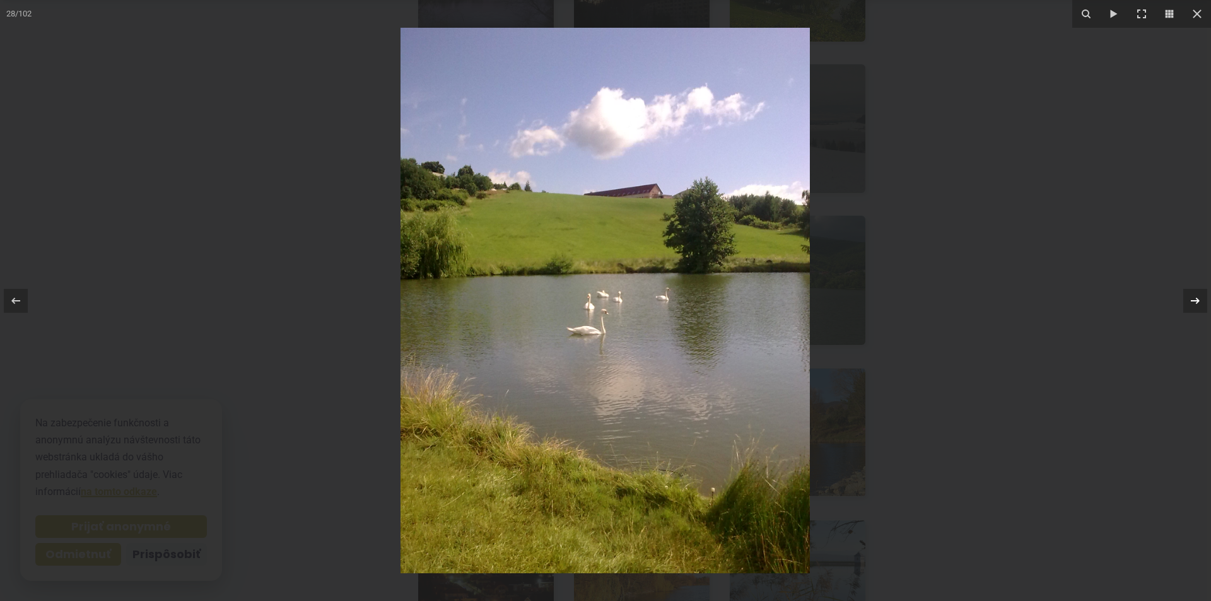
click at [1196, 298] on icon at bounding box center [1194, 300] width 9 height 6
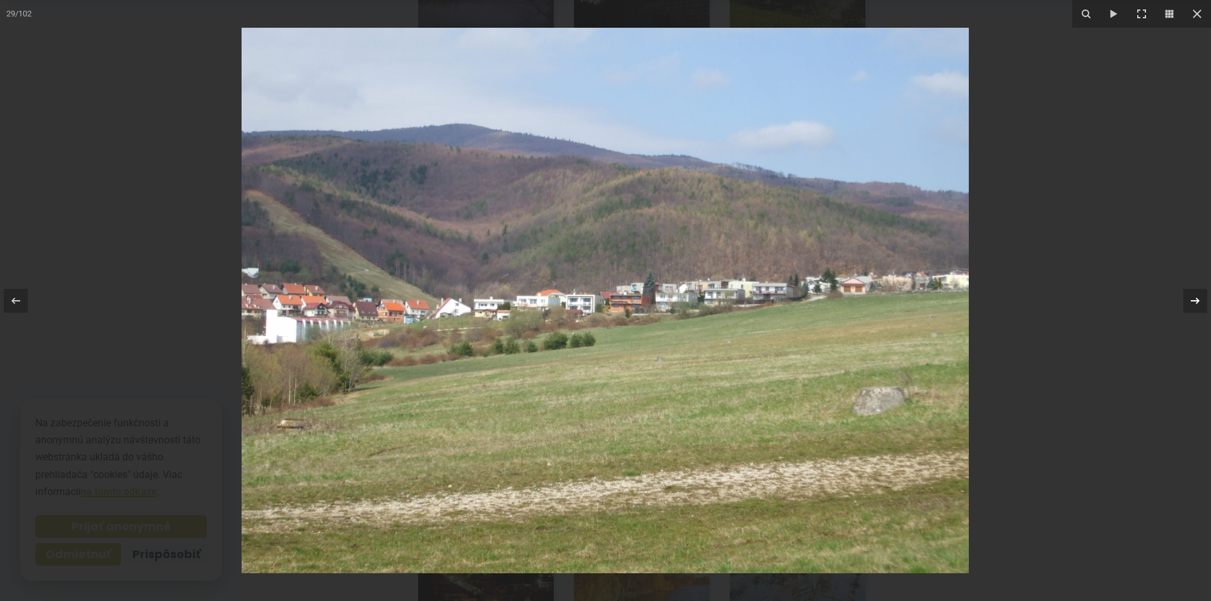
click at [1196, 298] on icon at bounding box center [1194, 300] width 9 height 6
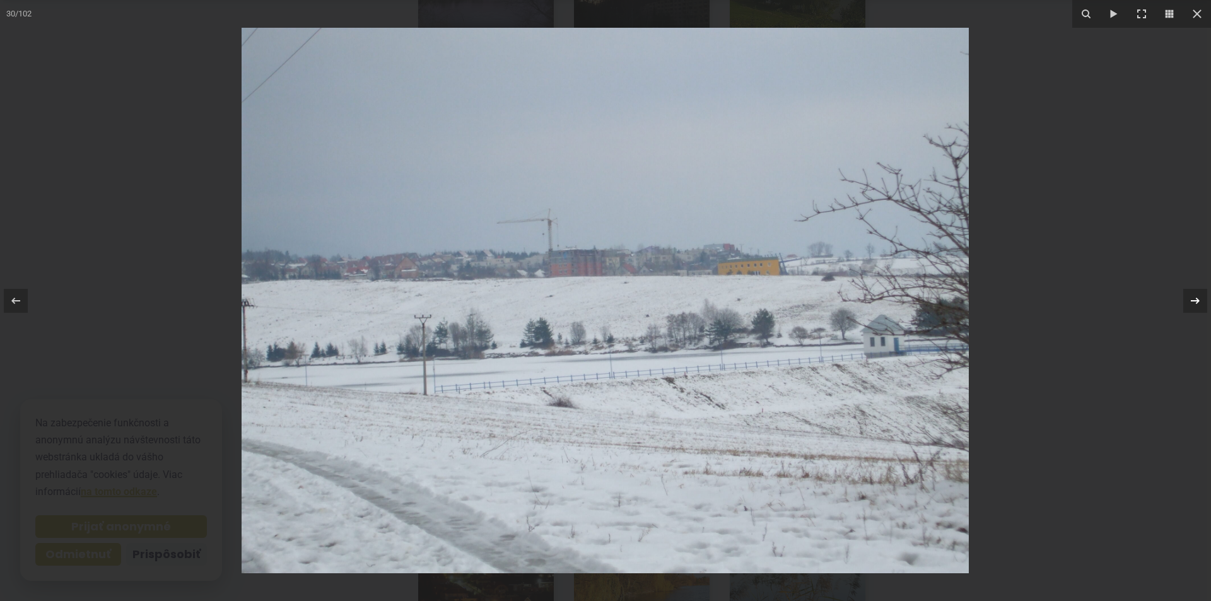
click at [1196, 298] on icon at bounding box center [1194, 300] width 9 height 6
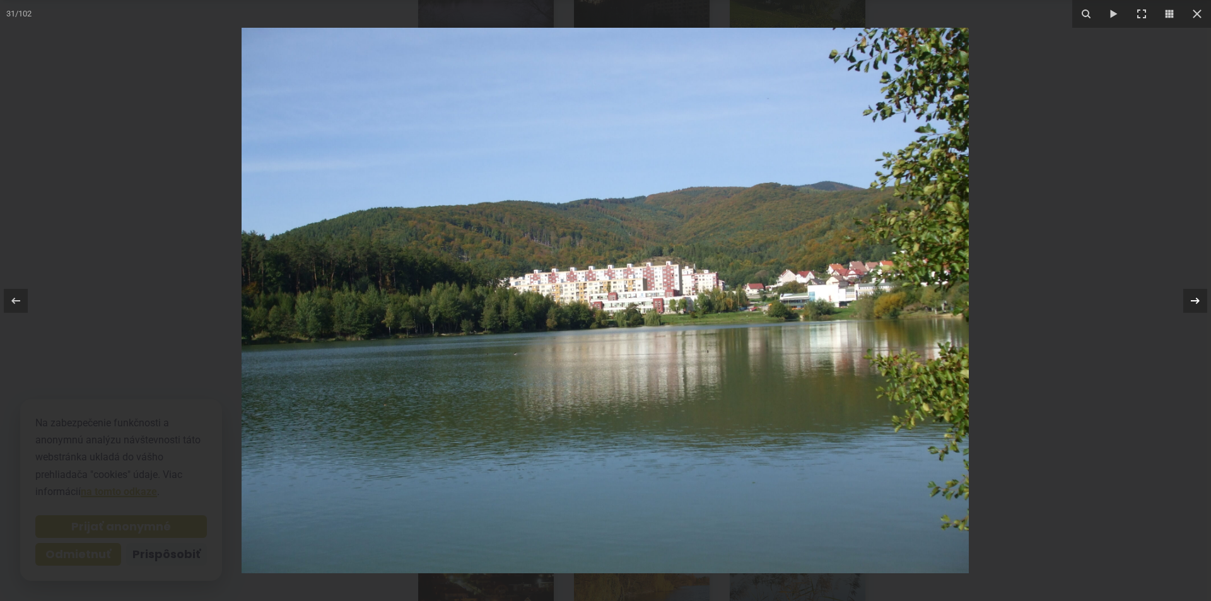
click at [1196, 298] on icon at bounding box center [1194, 300] width 9 height 6
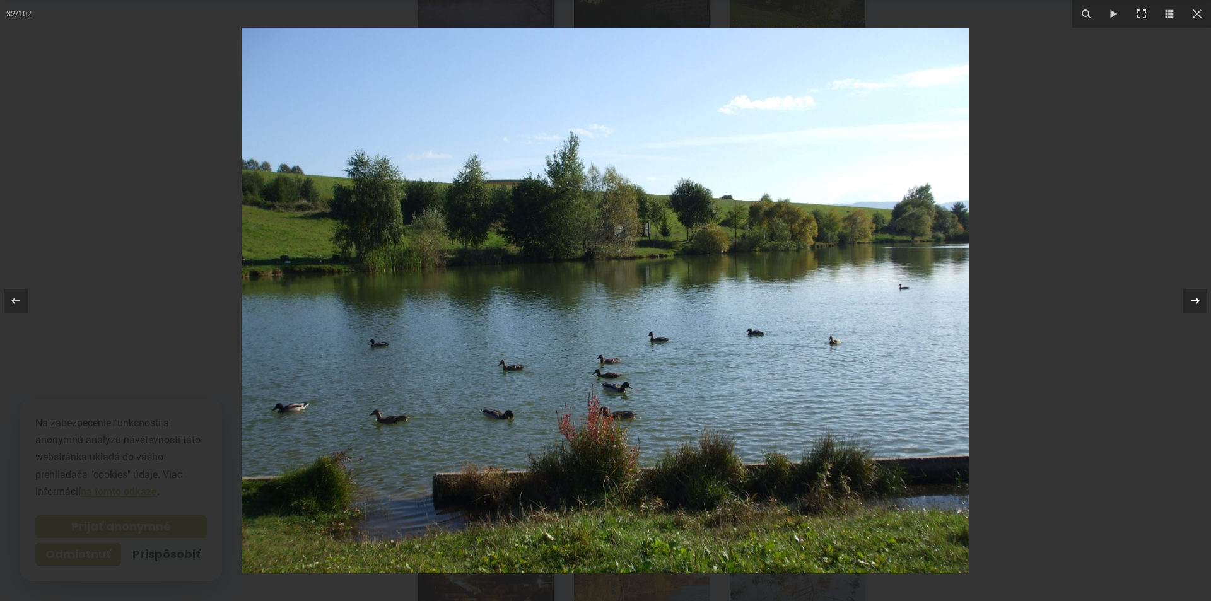
click at [1196, 298] on icon at bounding box center [1194, 300] width 9 height 6
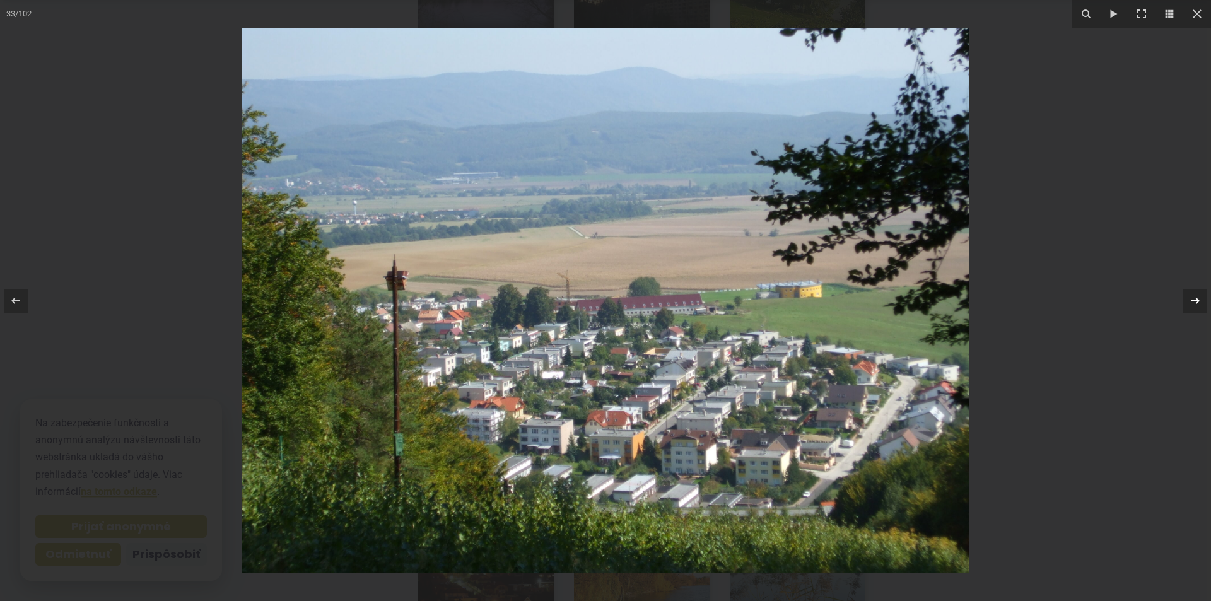
click at [1196, 298] on icon at bounding box center [1194, 300] width 9 height 6
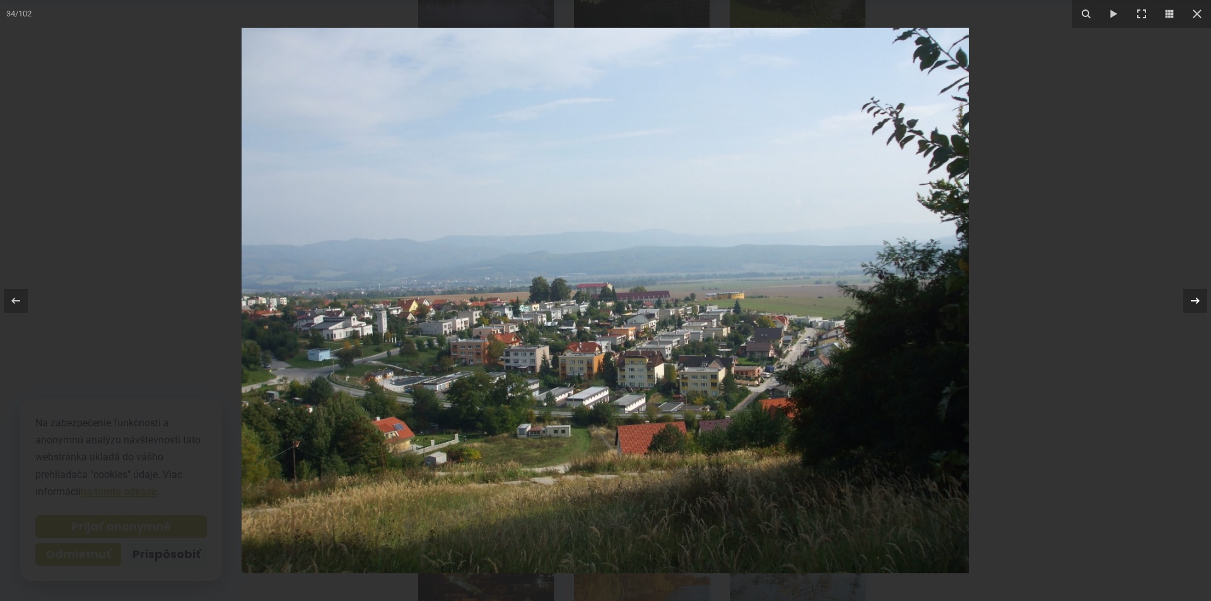
click at [1196, 298] on icon at bounding box center [1194, 300] width 9 height 6
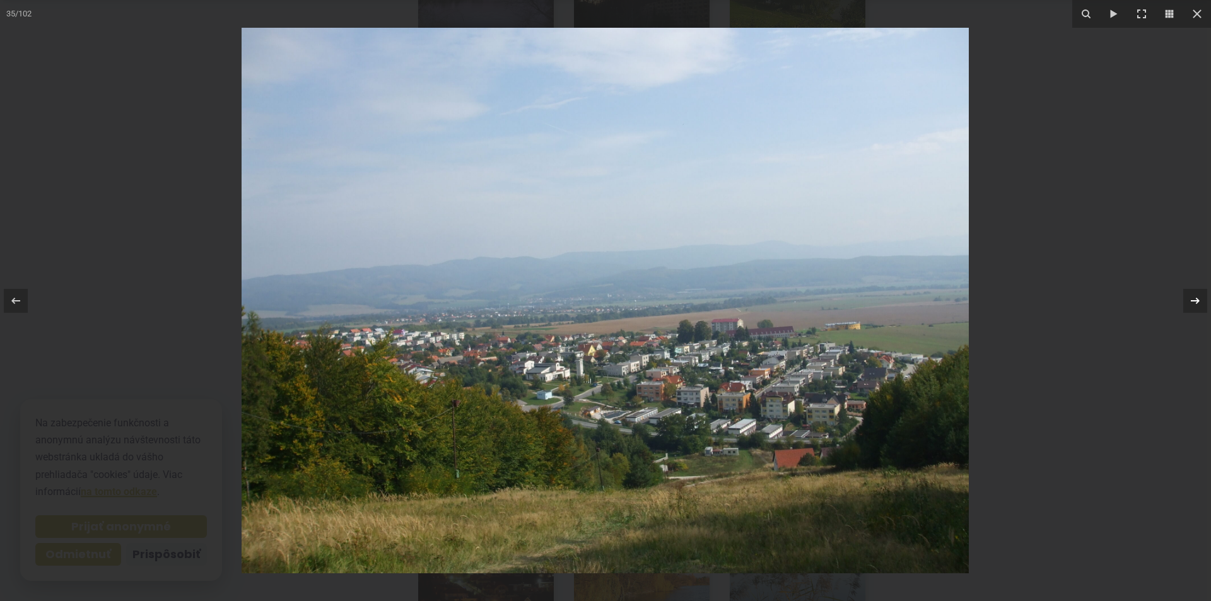
click at [1196, 298] on icon at bounding box center [1194, 300] width 9 height 6
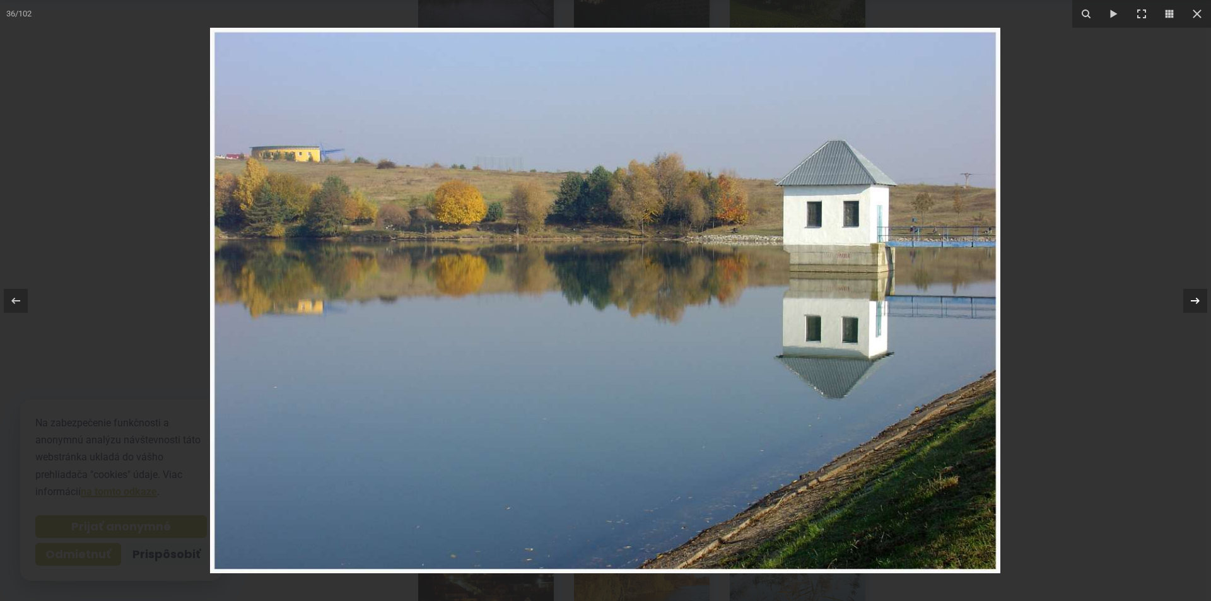
click at [1196, 298] on icon at bounding box center [1194, 300] width 9 height 6
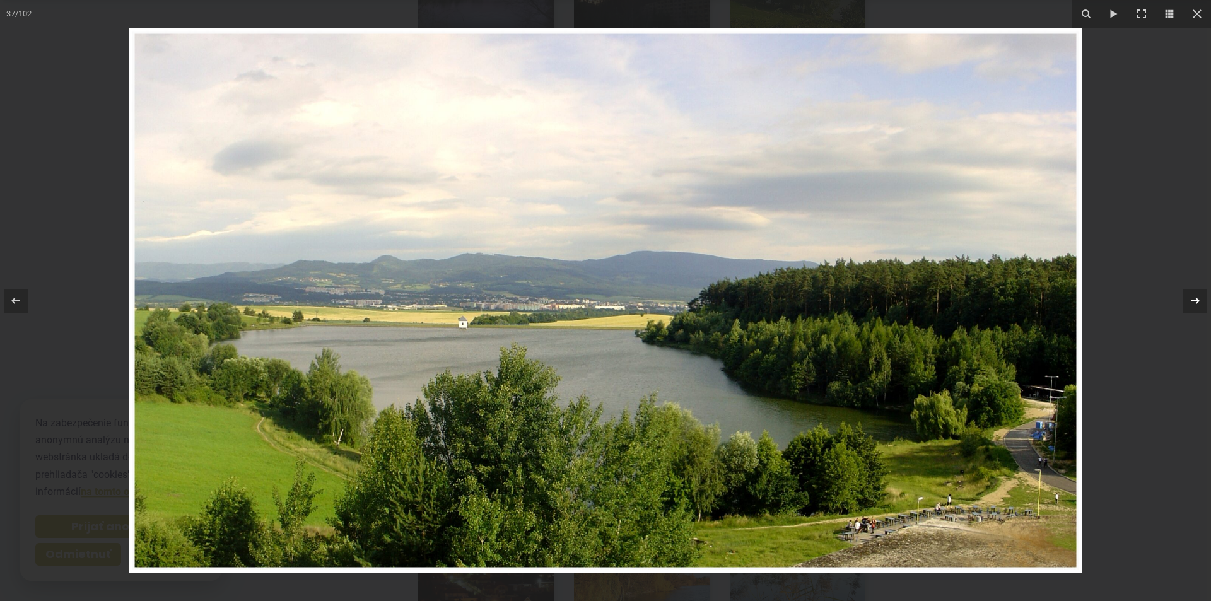
click at [1196, 298] on icon at bounding box center [1194, 300] width 9 height 6
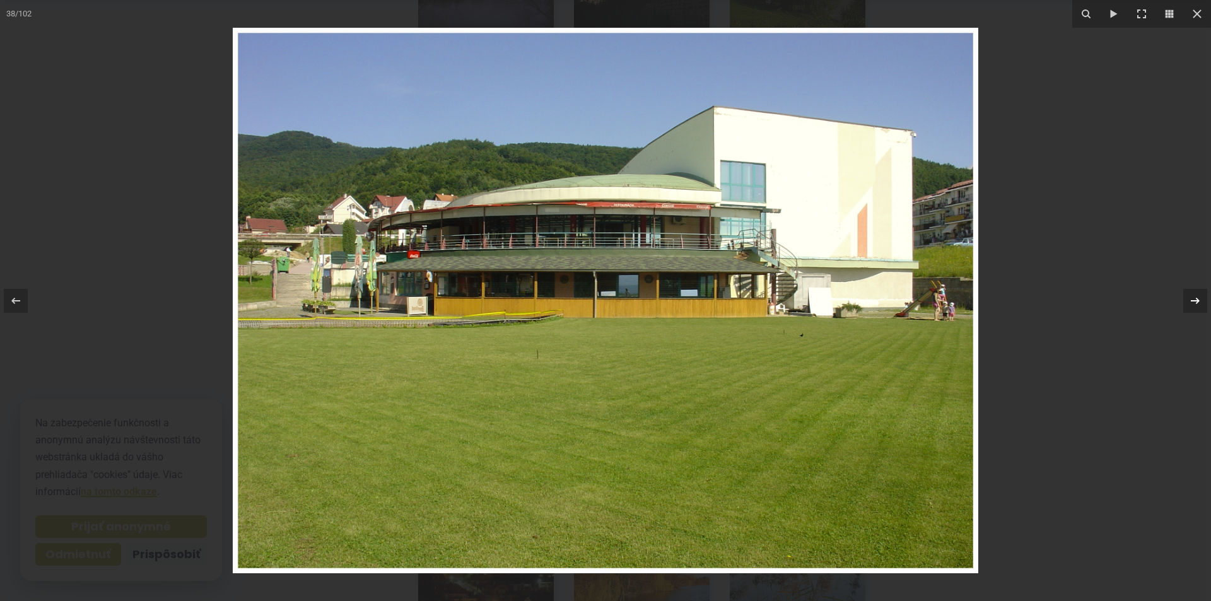
click at [1196, 298] on icon at bounding box center [1194, 300] width 9 height 6
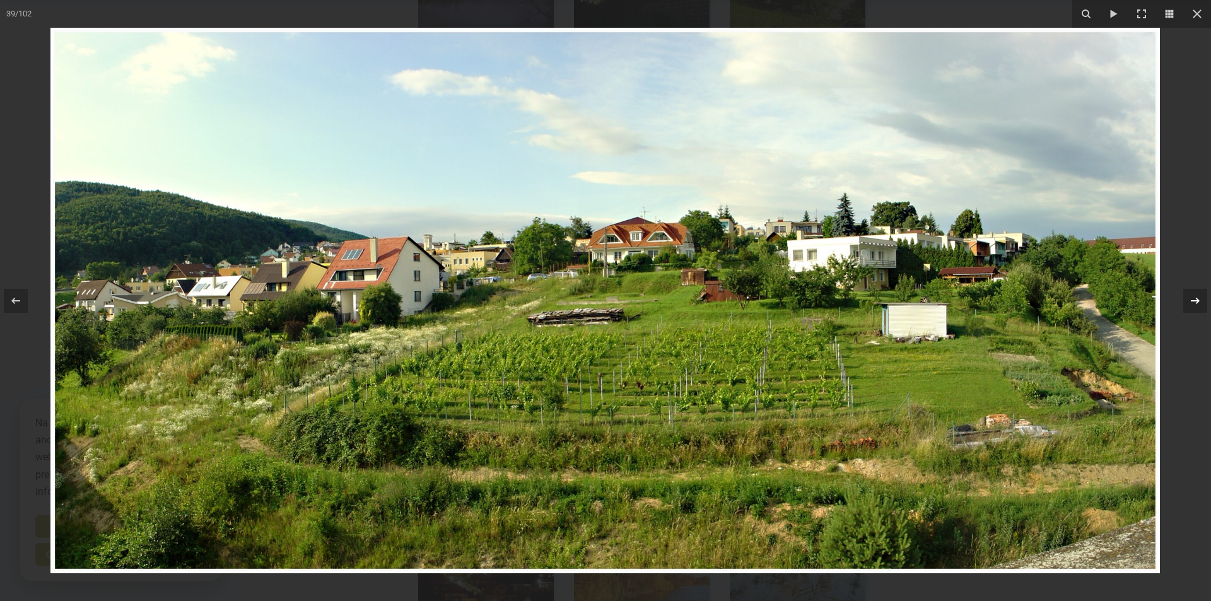
click at [1196, 298] on icon at bounding box center [1194, 300] width 9 height 6
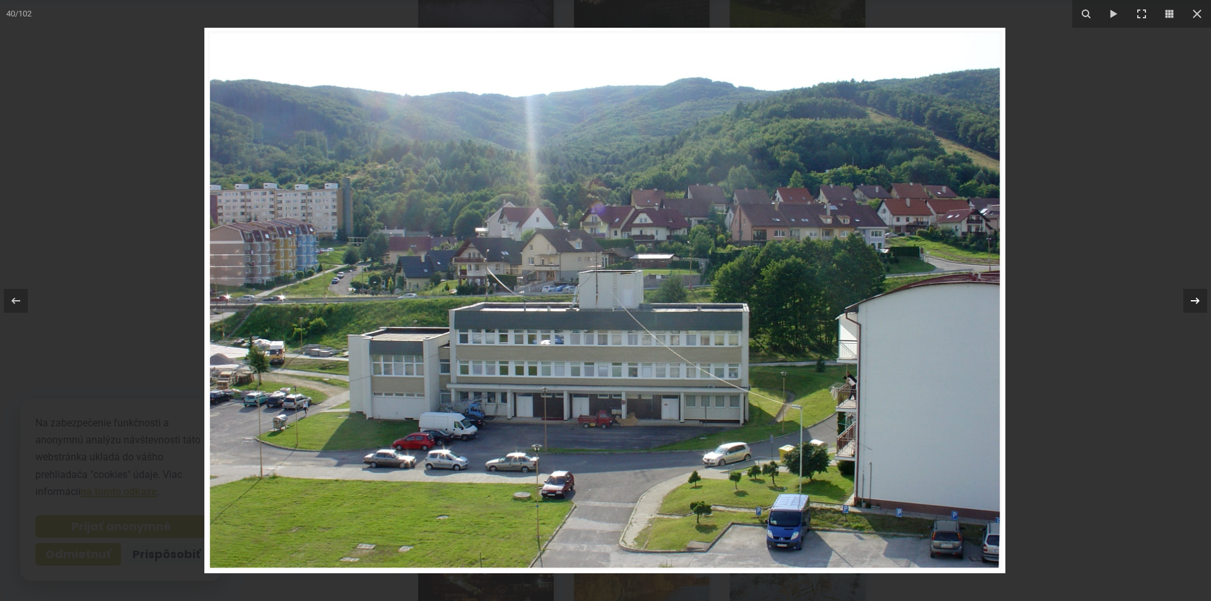
click at [1196, 298] on icon at bounding box center [1194, 300] width 9 height 6
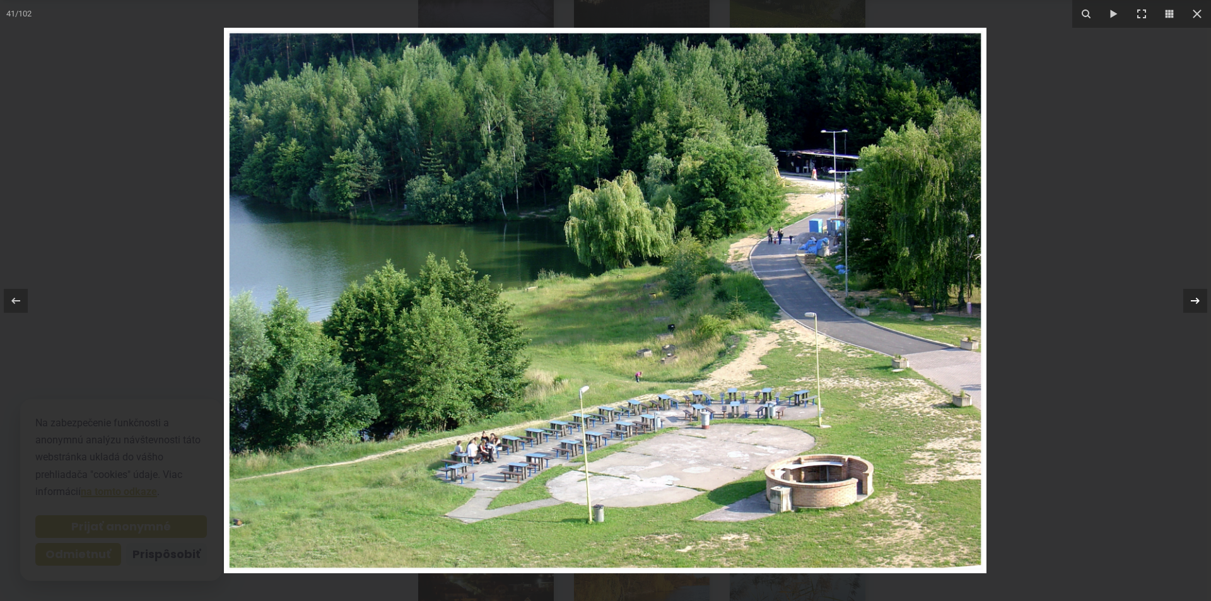
click at [1196, 298] on icon at bounding box center [1194, 300] width 9 height 6
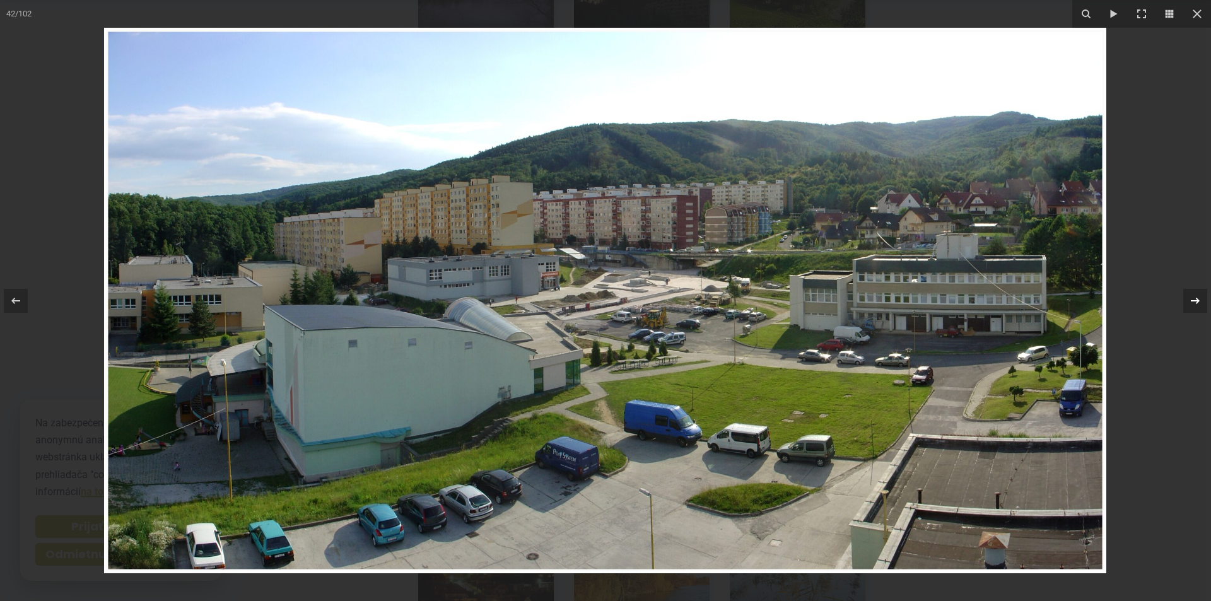
click at [1196, 298] on icon at bounding box center [1194, 300] width 9 height 6
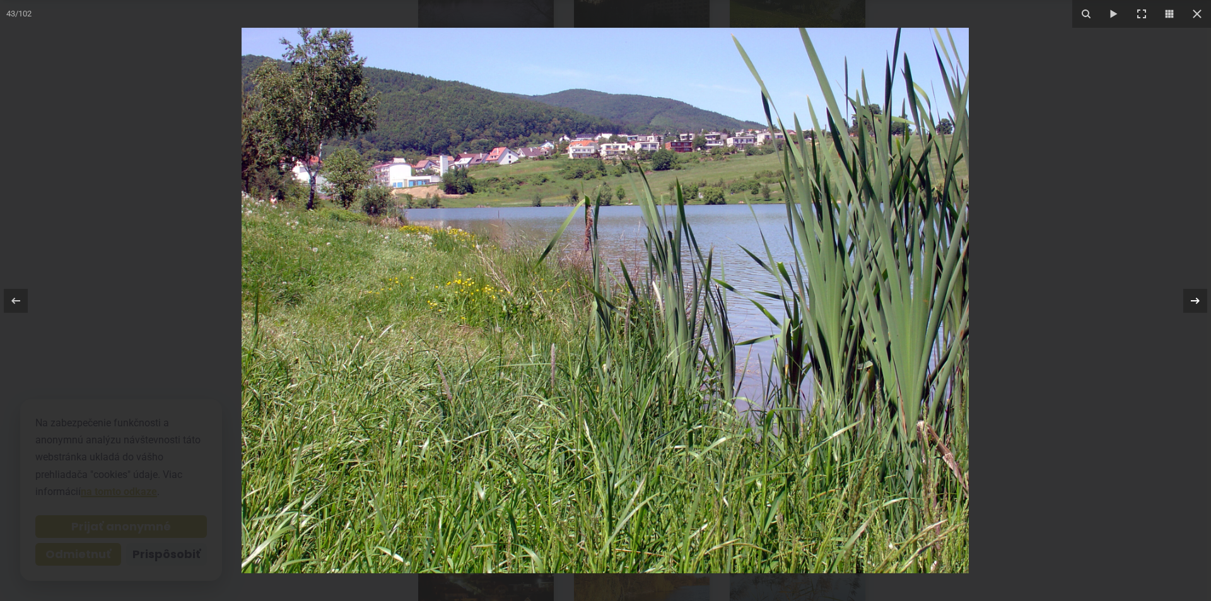
click at [1196, 298] on icon at bounding box center [1194, 300] width 9 height 6
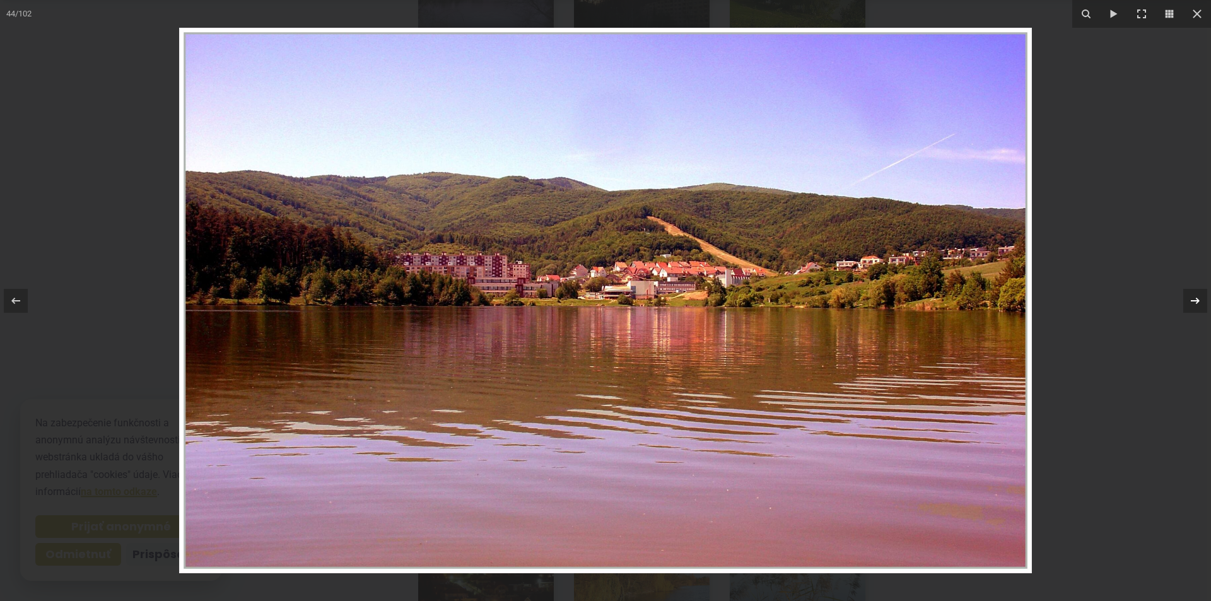
click at [1196, 298] on icon at bounding box center [1194, 300] width 9 height 6
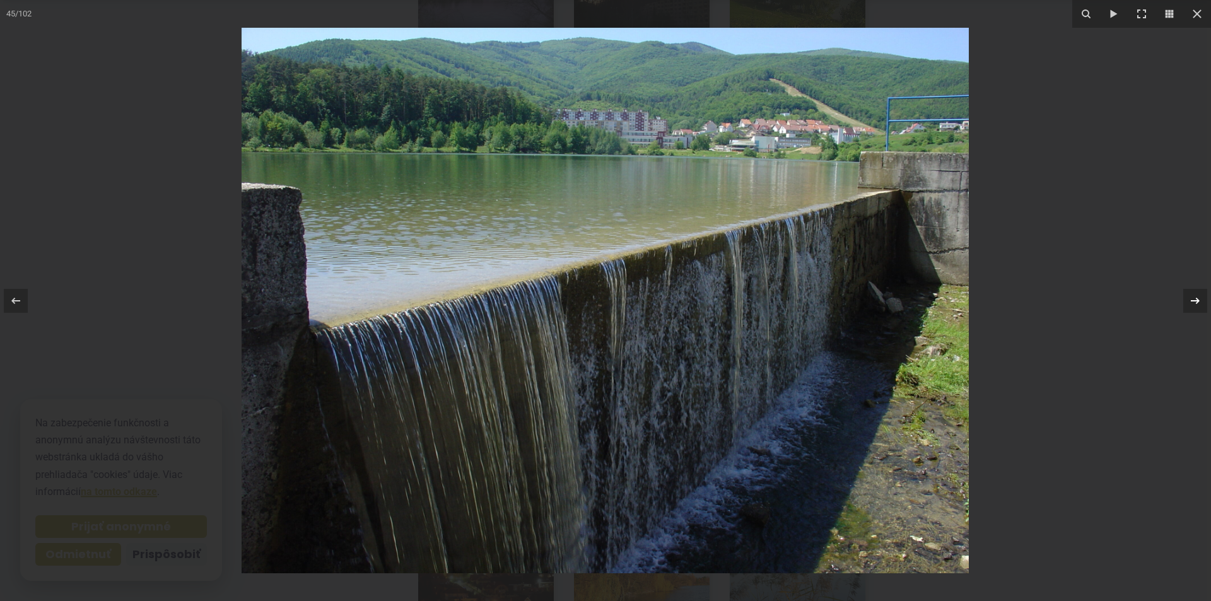
click at [1196, 298] on icon at bounding box center [1194, 300] width 9 height 6
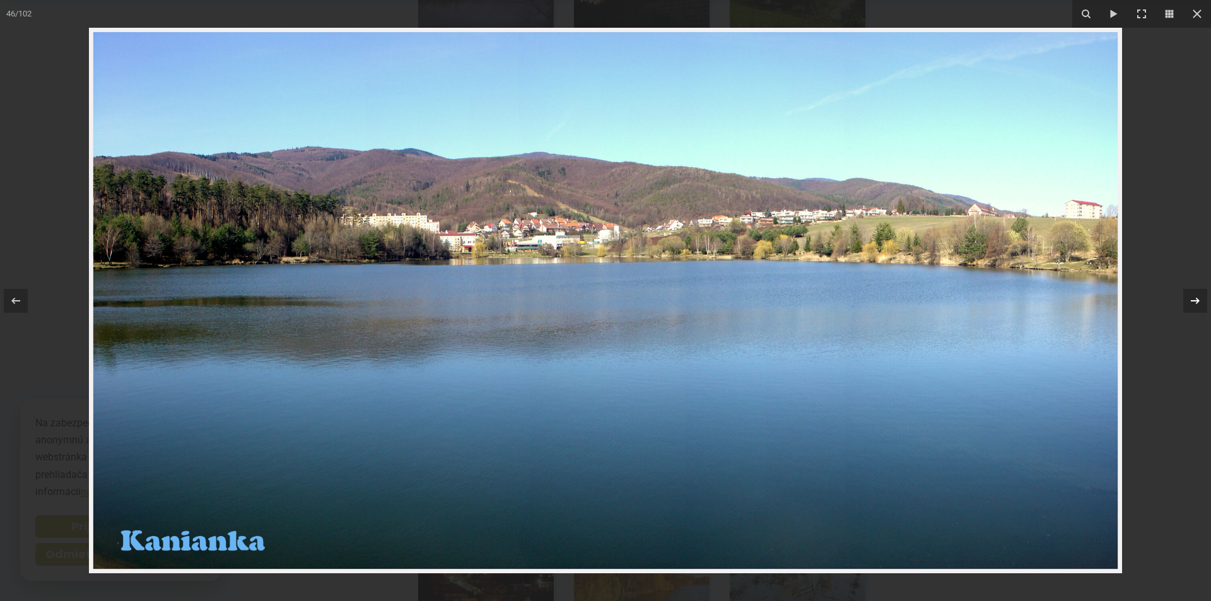
click at [1196, 298] on icon at bounding box center [1194, 300] width 9 height 6
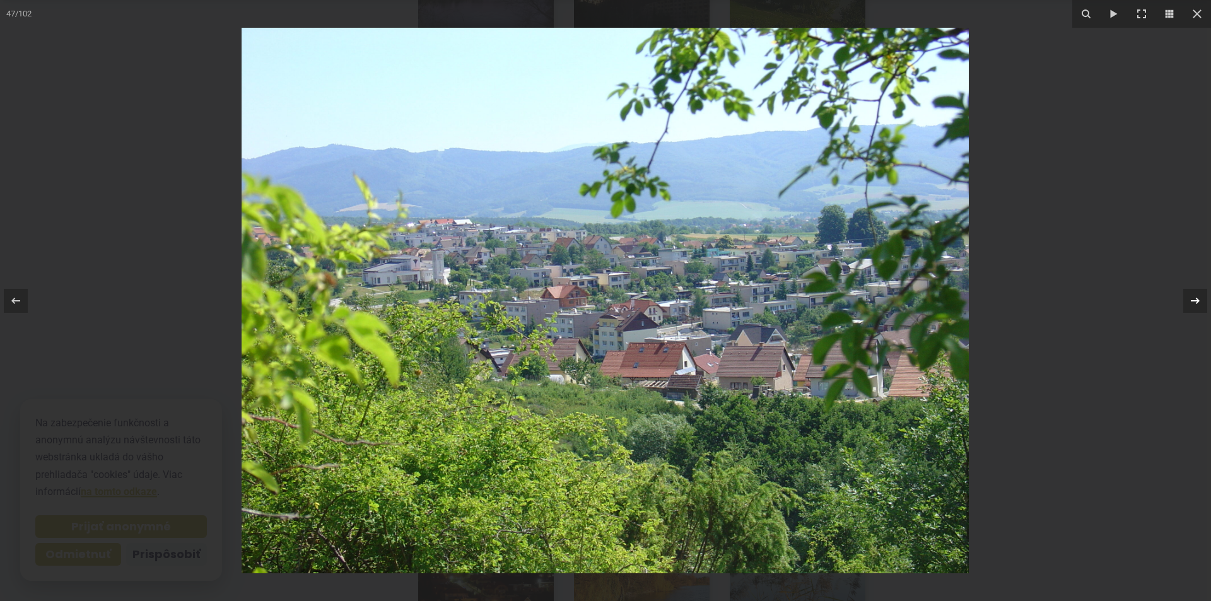
click at [1196, 298] on icon at bounding box center [1194, 300] width 9 height 6
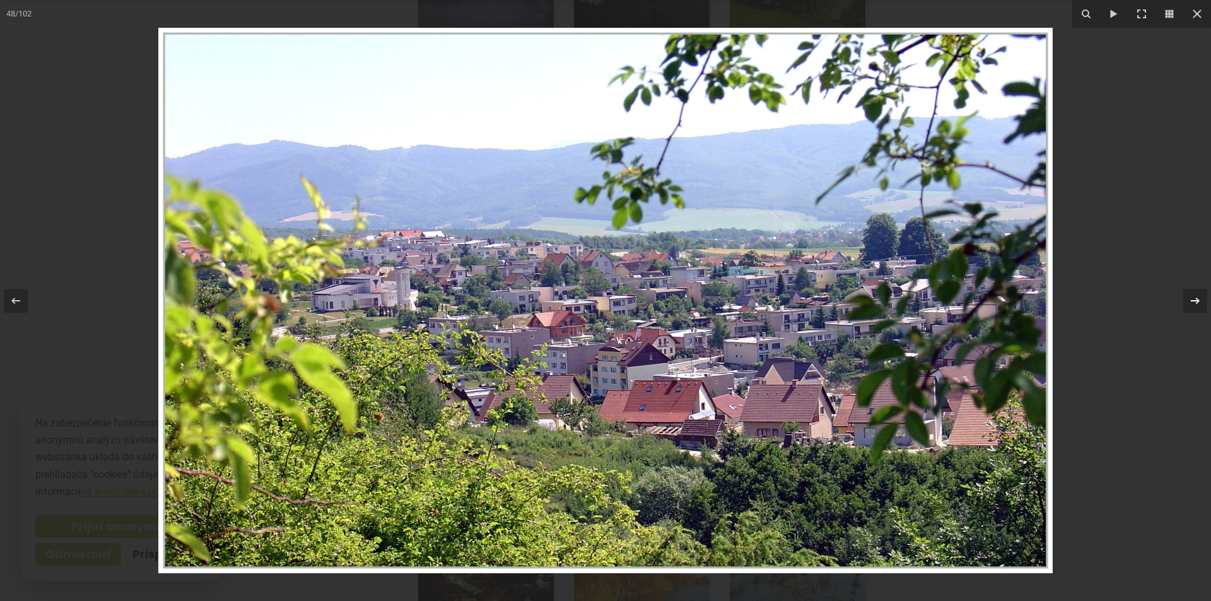
click at [1196, 298] on icon at bounding box center [1194, 300] width 9 height 6
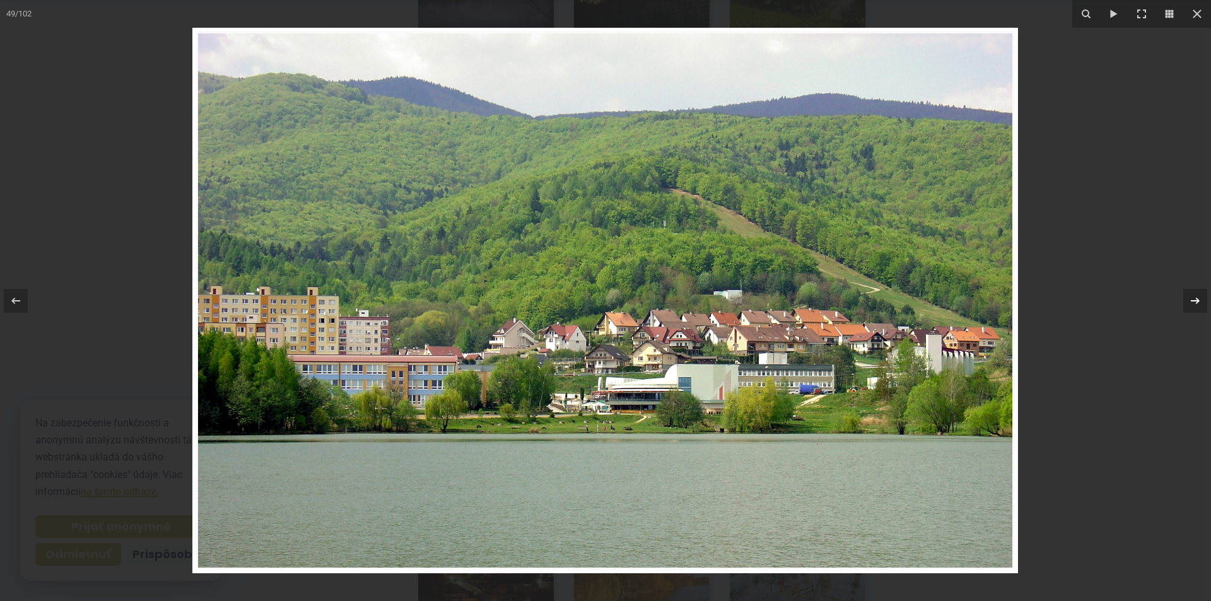
click at [1196, 298] on icon at bounding box center [1194, 300] width 9 height 6
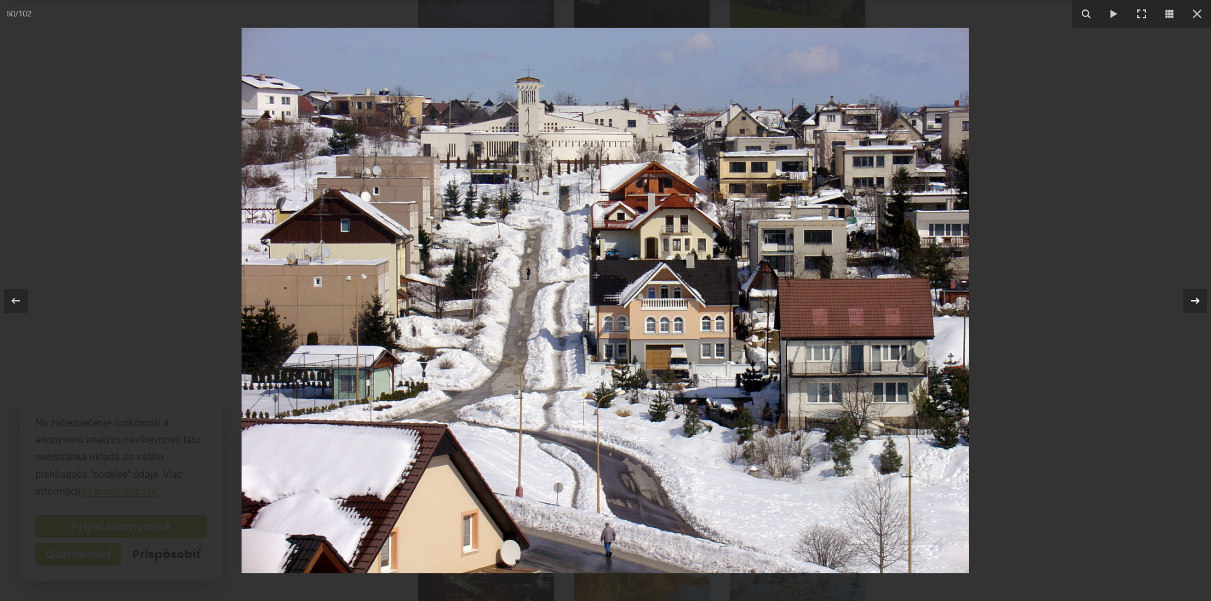
click at [1196, 298] on icon at bounding box center [1194, 300] width 9 height 6
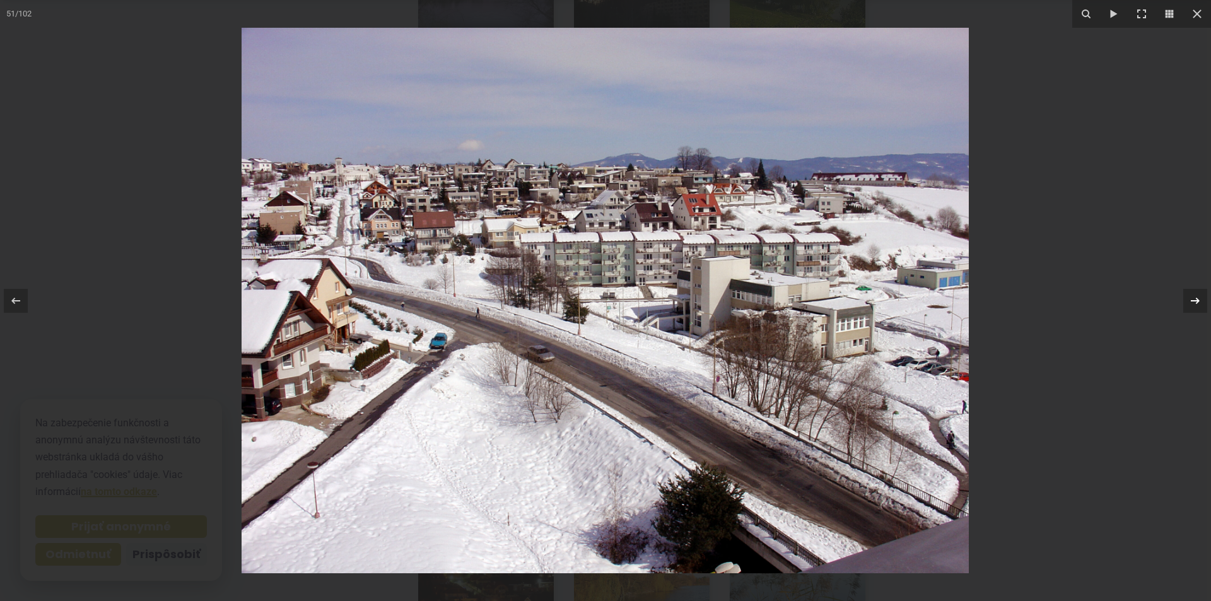
click at [1196, 298] on icon at bounding box center [1194, 300] width 9 height 6
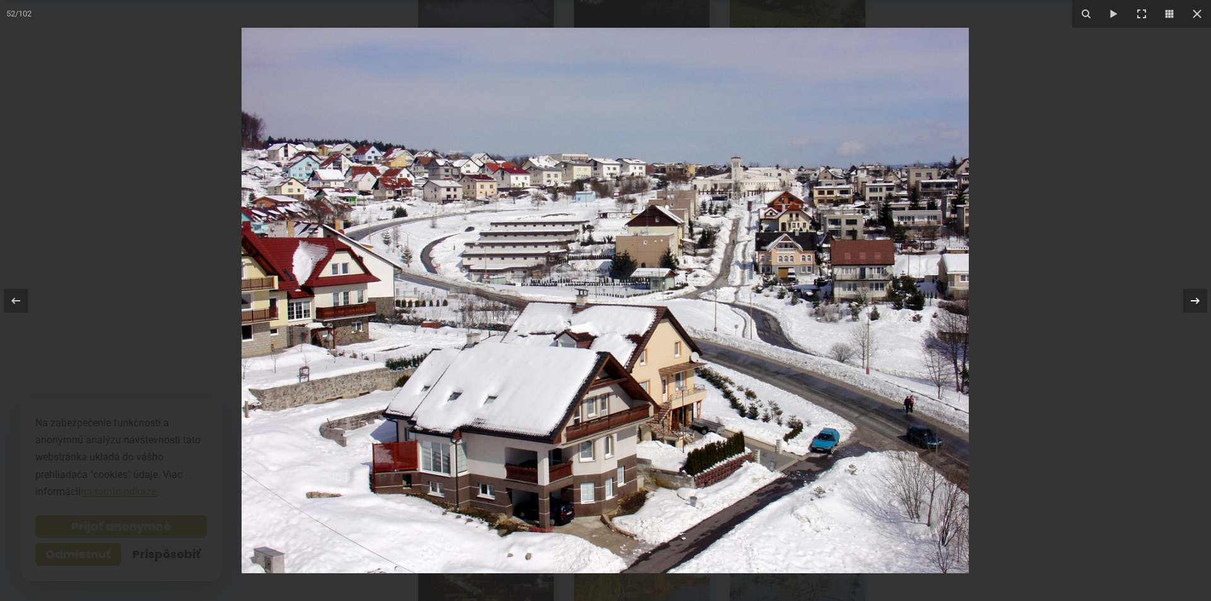
click at [1196, 298] on icon at bounding box center [1194, 300] width 9 height 6
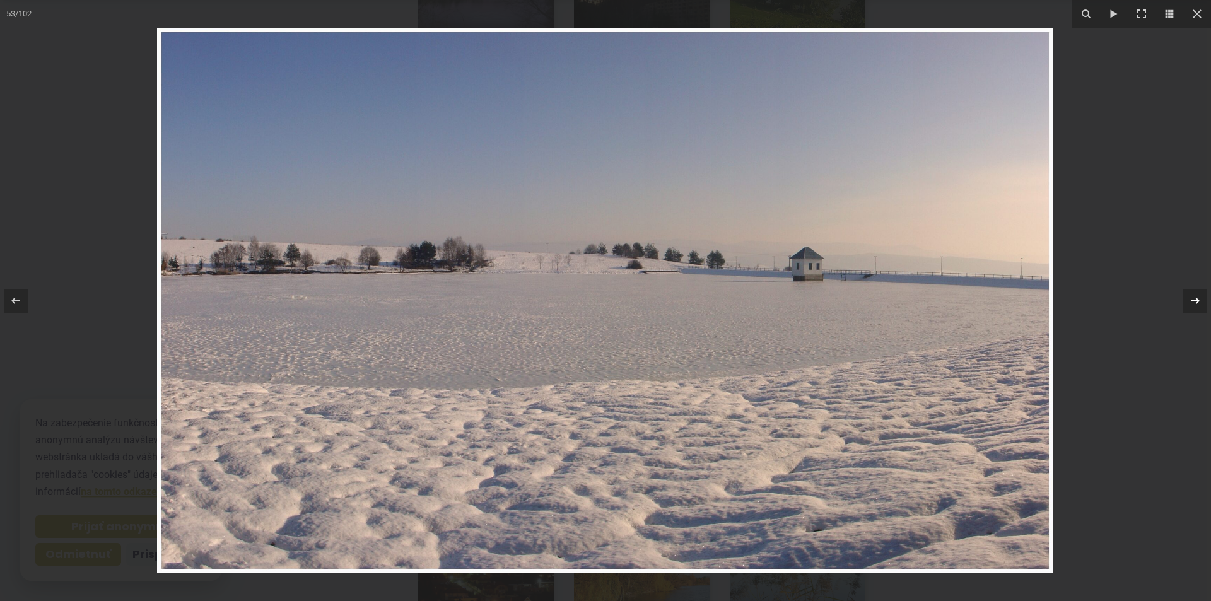
click at [1196, 298] on icon at bounding box center [1194, 300] width 9 height 6
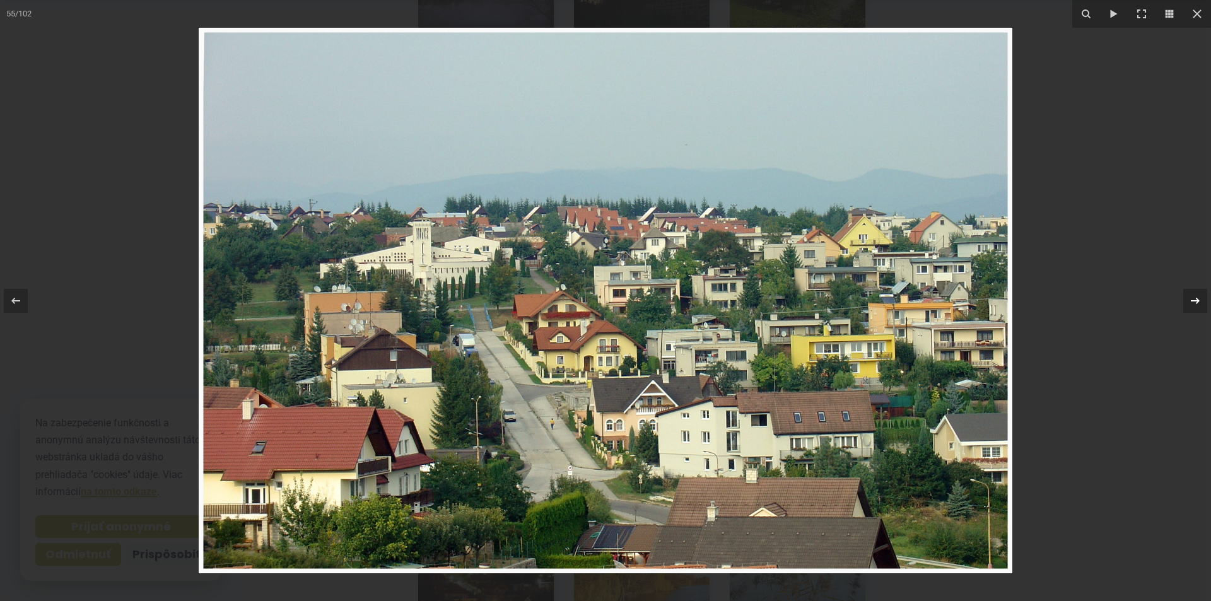
click at [1196, 298] on icon at bounding box center [1194, 300] width 9 height 6
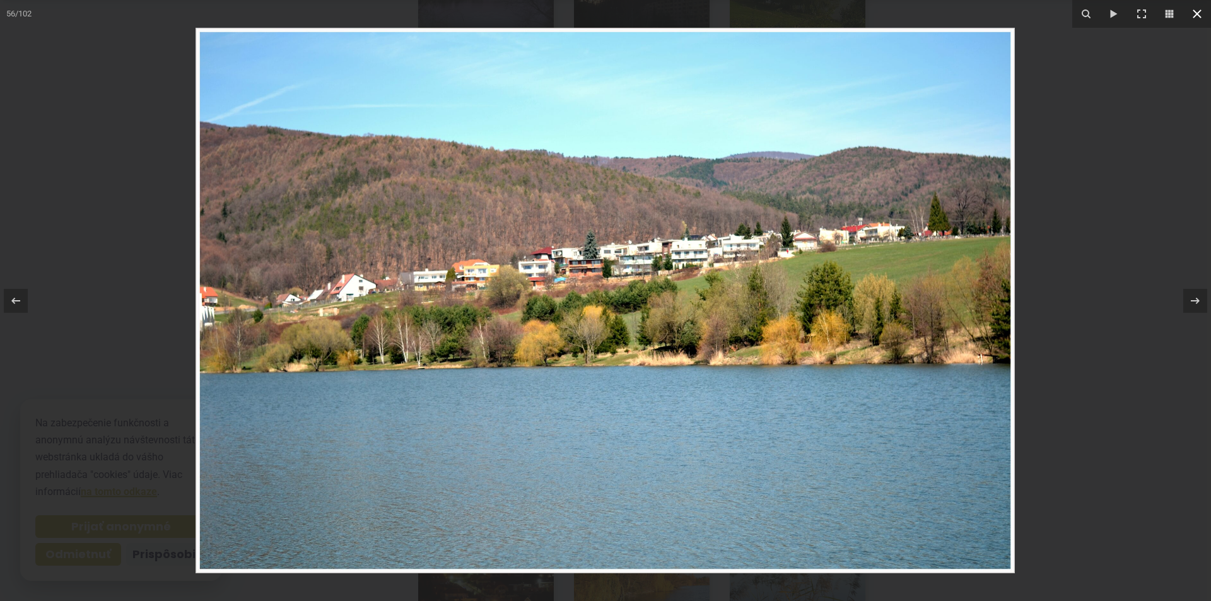
click at [1197, 11] on icon at bounding box center [1196, 13] width 15 height 15
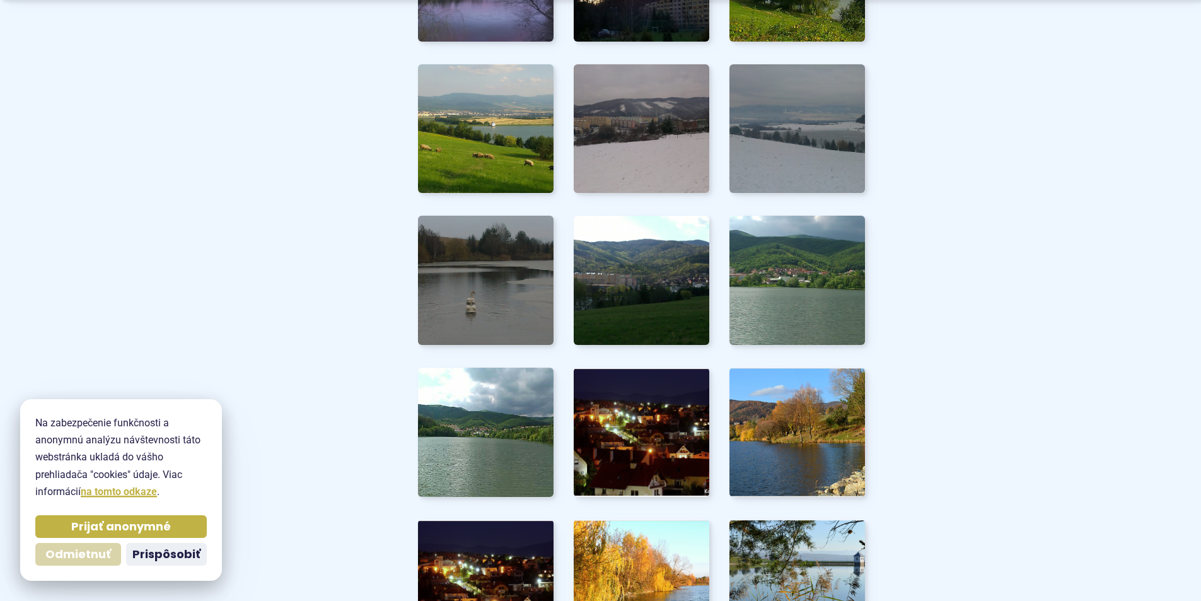
click at [83, 551] on span "Odmietnuť" at bounding box center [78, 554] width 66 height 15
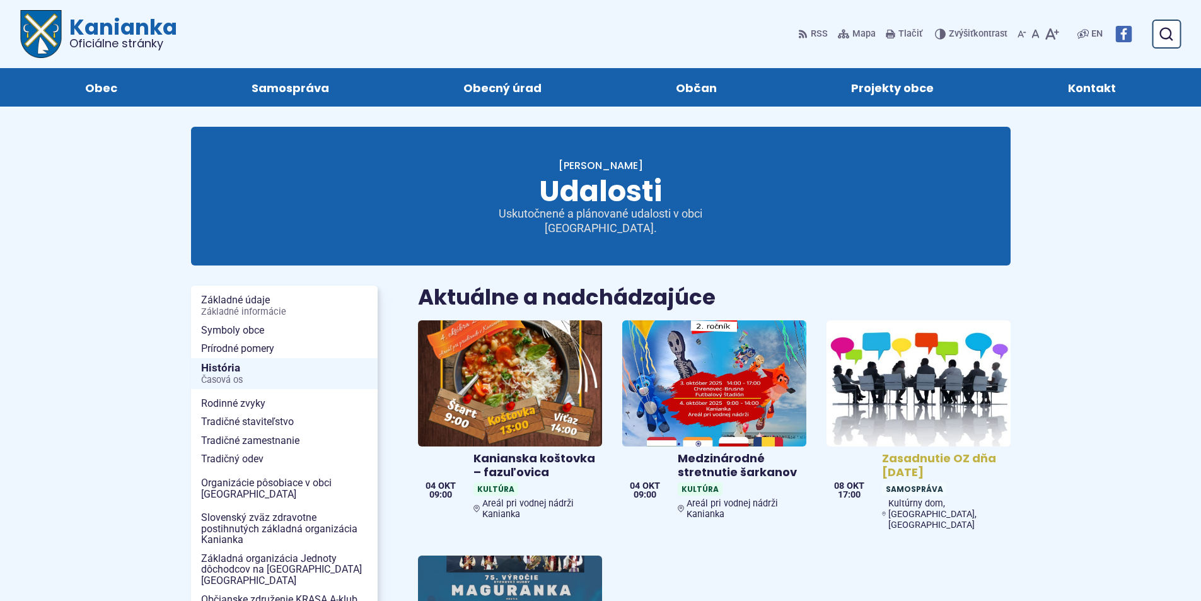
click at [928, 371] on img at bounding box center [919, 383] width 212 height 145
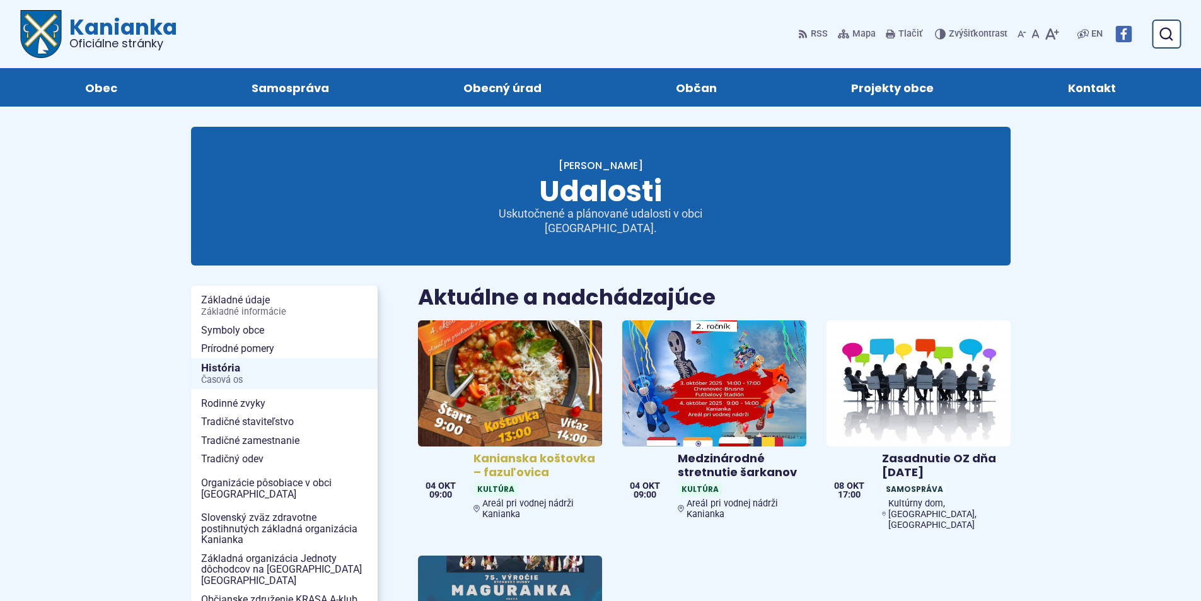
click at [542, 378] on img at bounding box center [510, 383] width 212 height 145
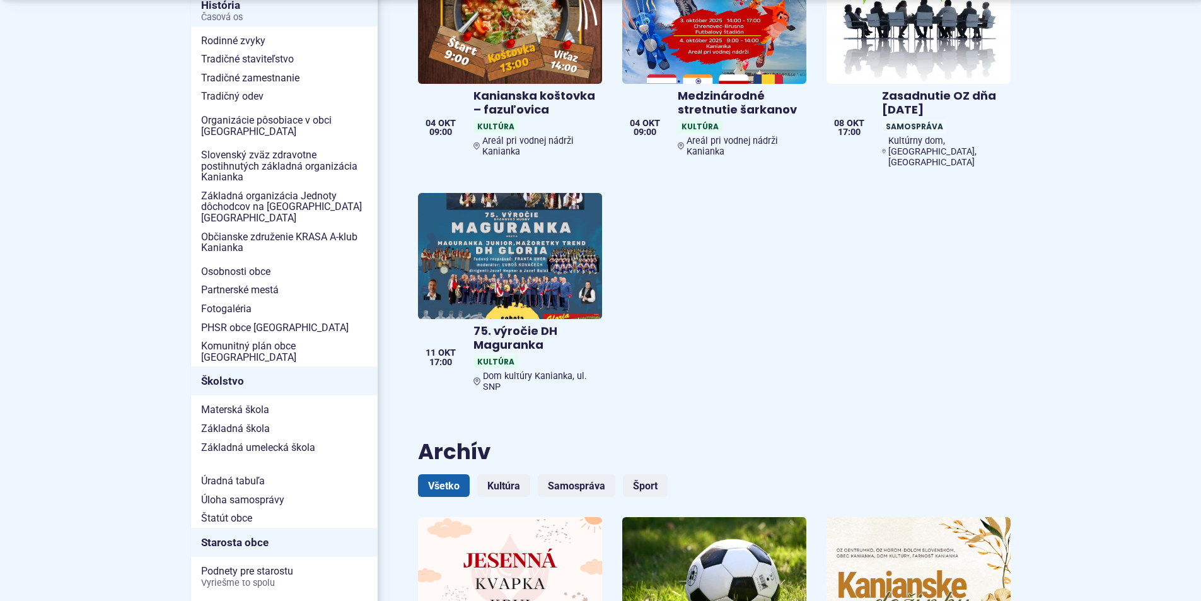
scroll to position [378, 0]
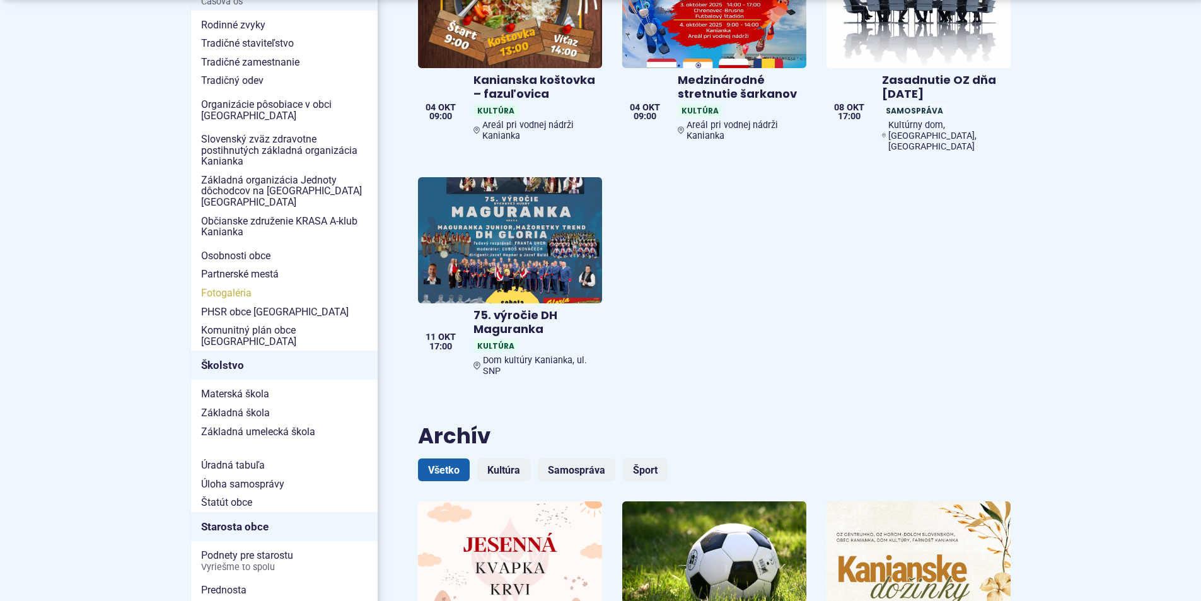
click at [236, 284] on span "Fotogaléria" at bounding box center [284, 293] width 166 height 19
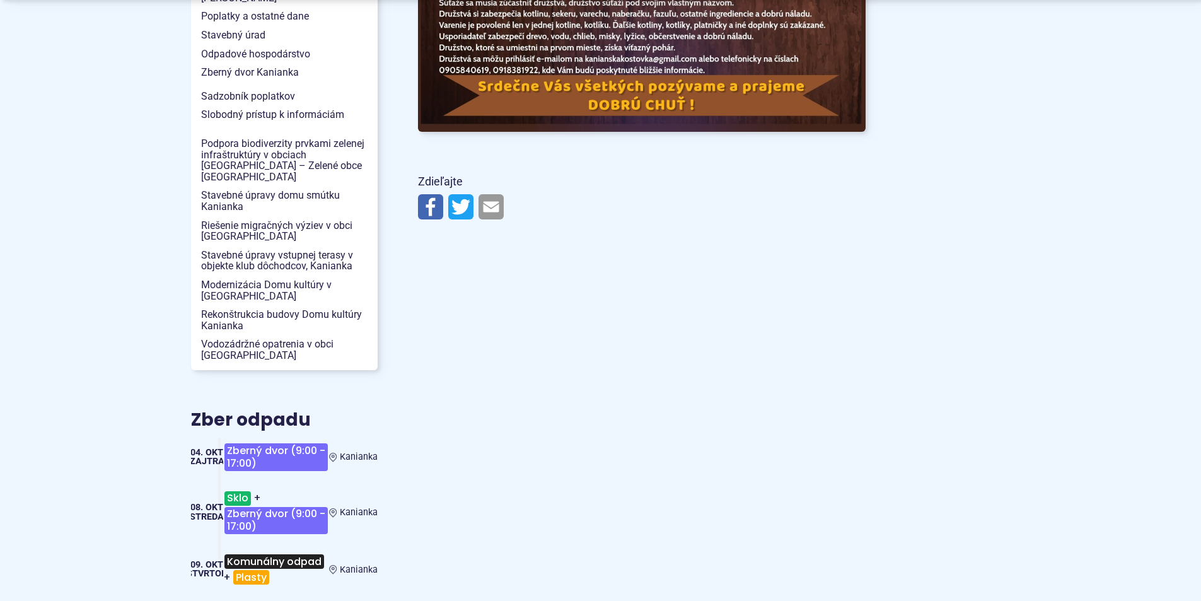
scroll to position [1576, 0]
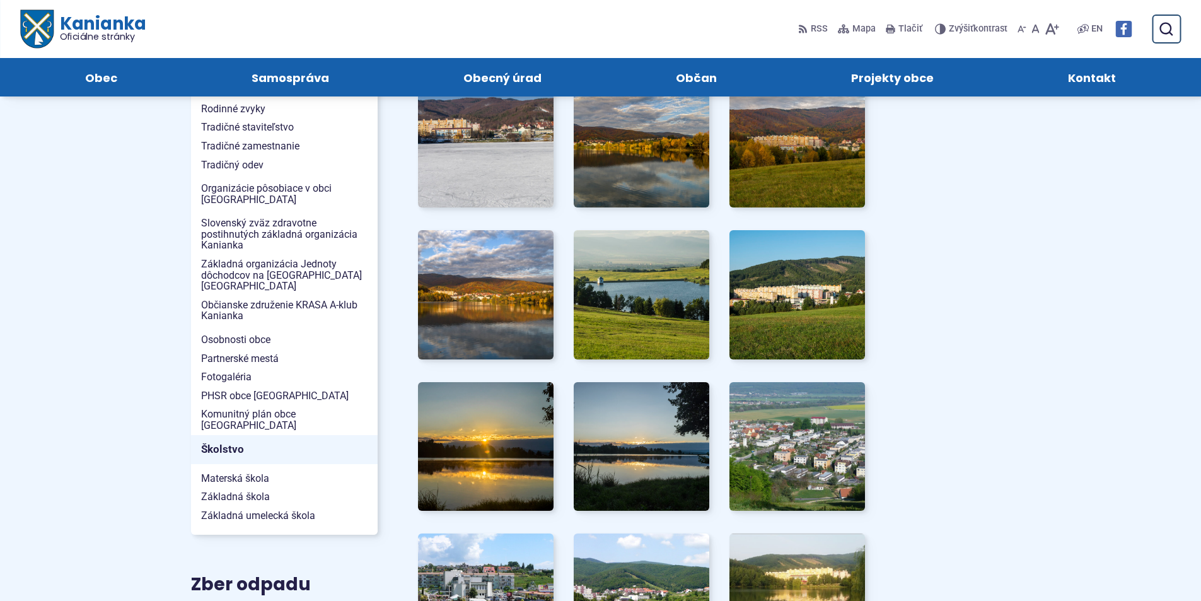
scroll to position [340, 0]
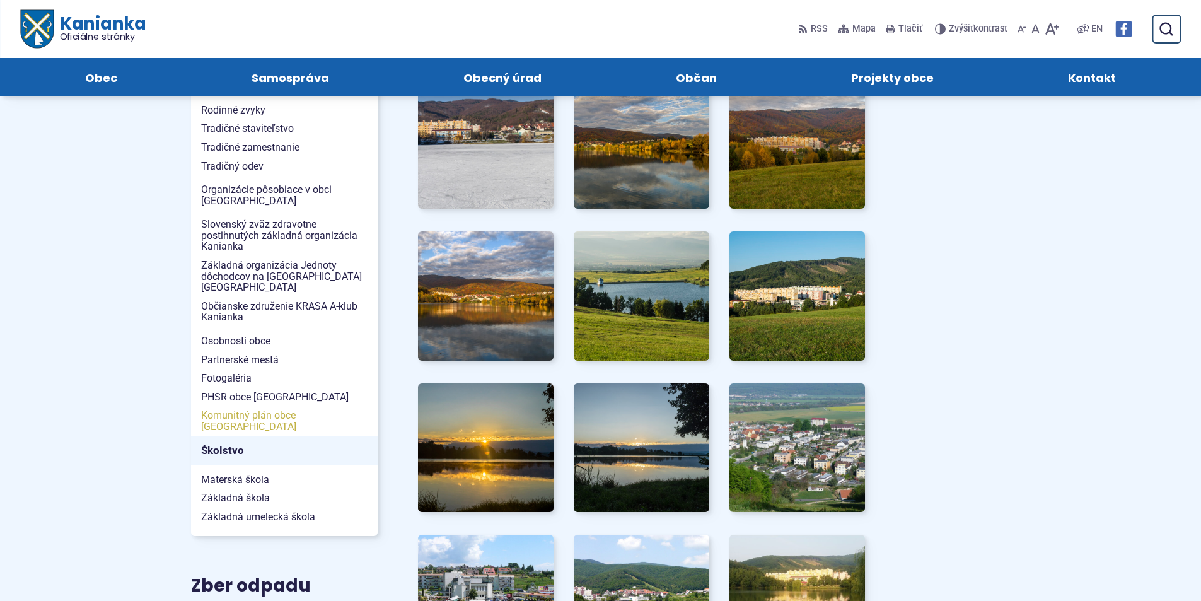
click at [229, 406] on span "Komunitný plán obce [GEOGRAPHIC_DATA]" at bounding box center [284, 421] width 166 height 30
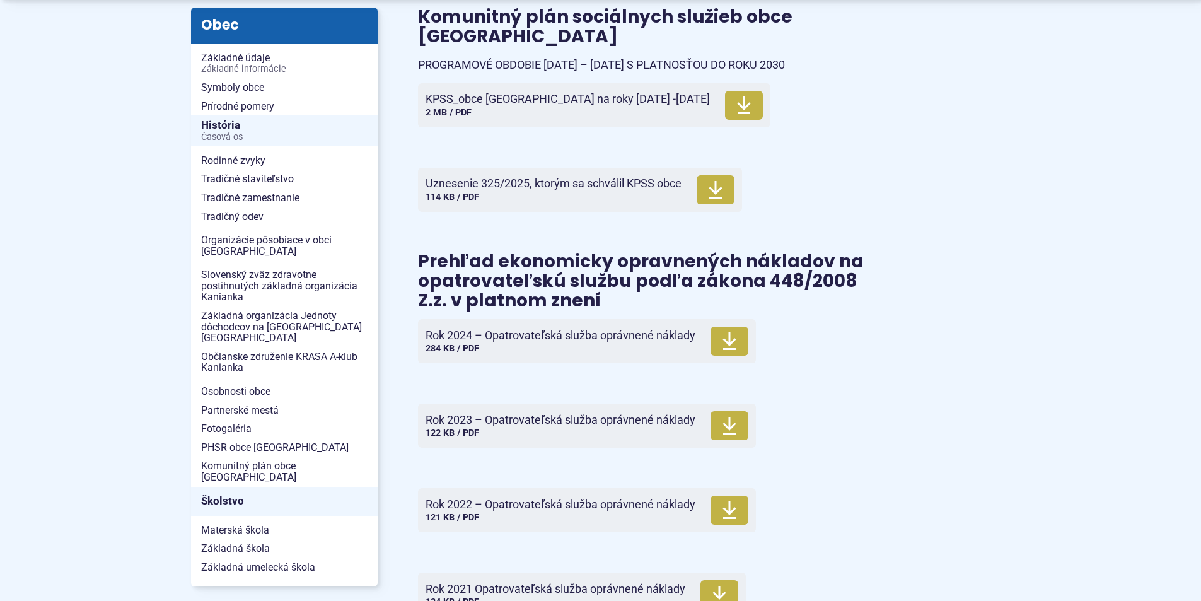
scroll to position [252, 0]
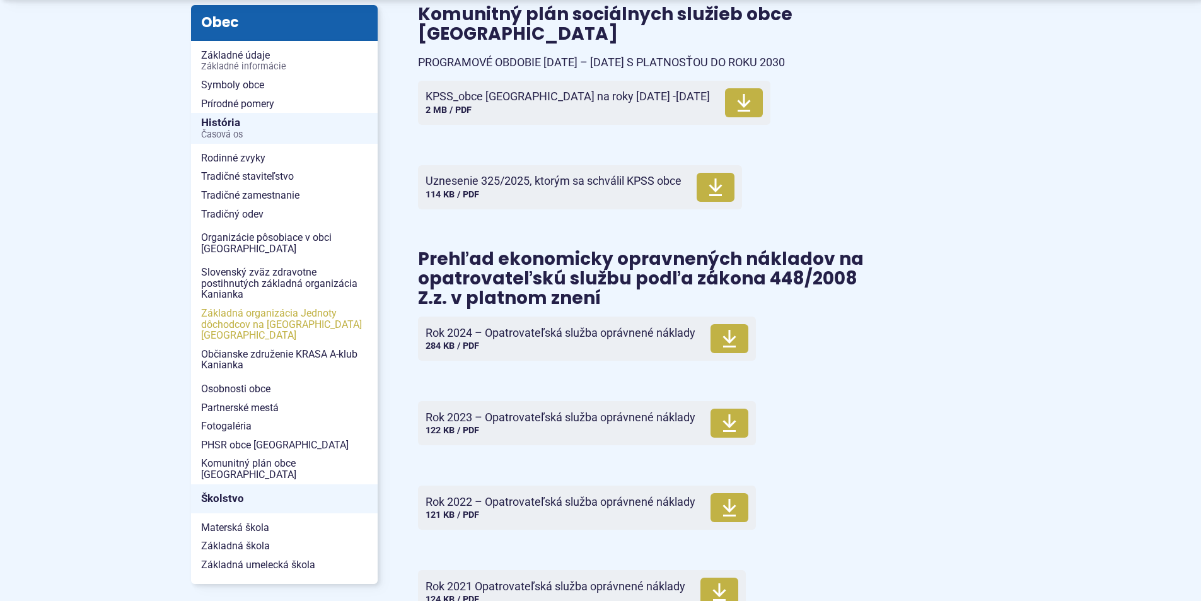
click at [243, 323] on span "Základná organizácia Jednoty dôchodcov na [GEOGRAPHIC_DATA] [GEOGRAPHIC_DATA]" at bounding box center [284, 324] width 166 height 41
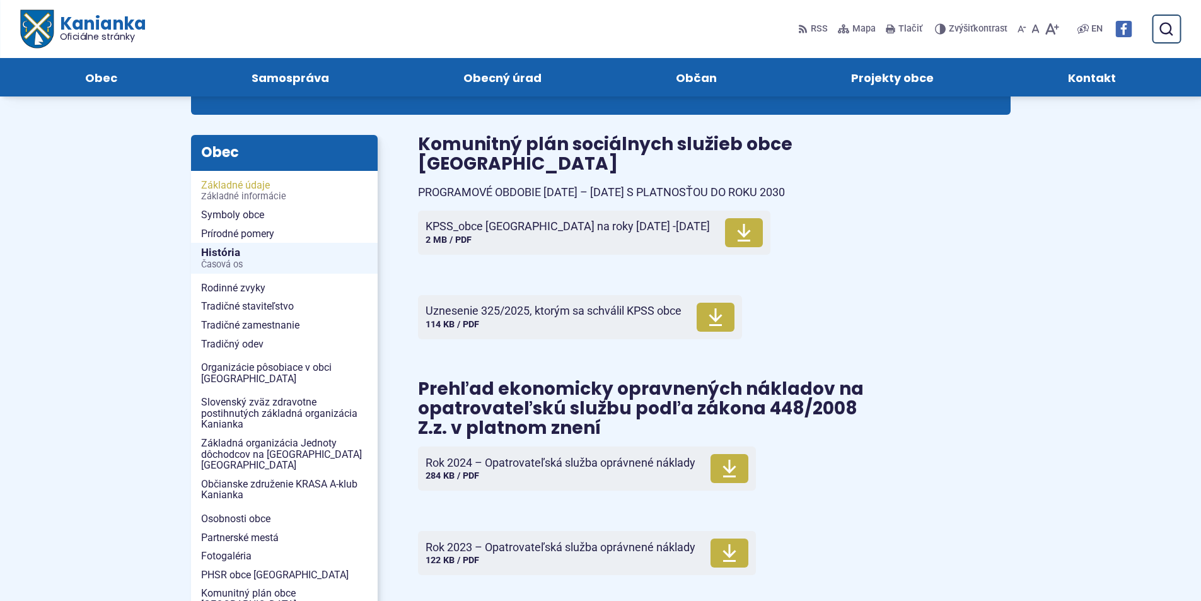
scroll to position [0, 0]
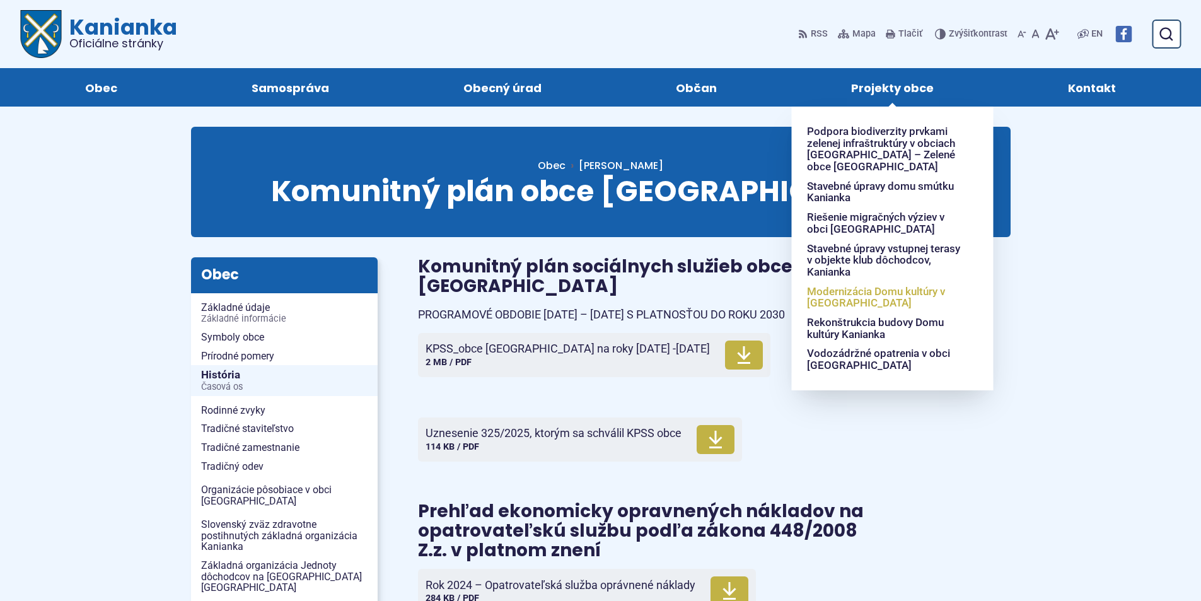
click at [844, 299] on span "Modernizácia Domu kultúry v [GEOGRAPHIC_DATA]" at bounding box center [885, 297] width 156 height 31
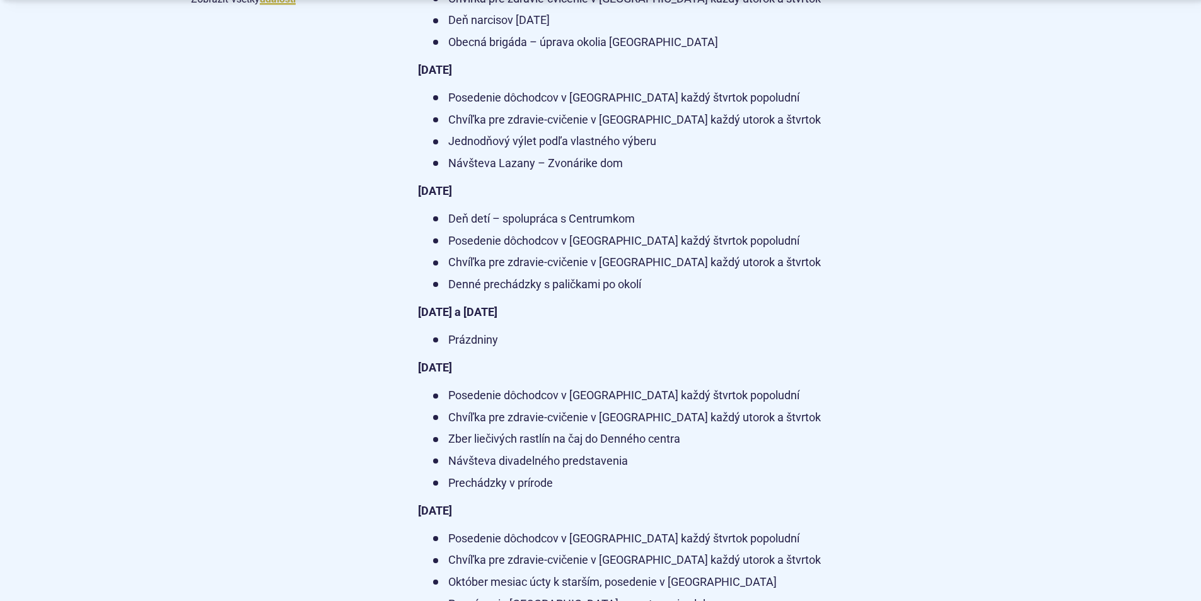
scroll to position [1450, 0]
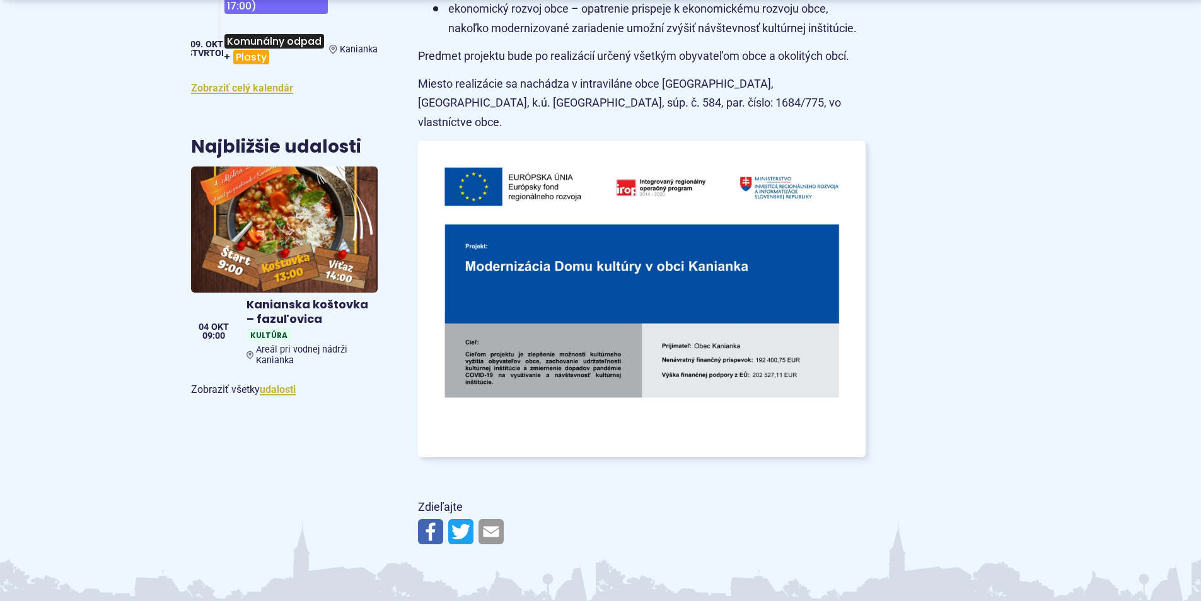
scroll to position [757, 0]
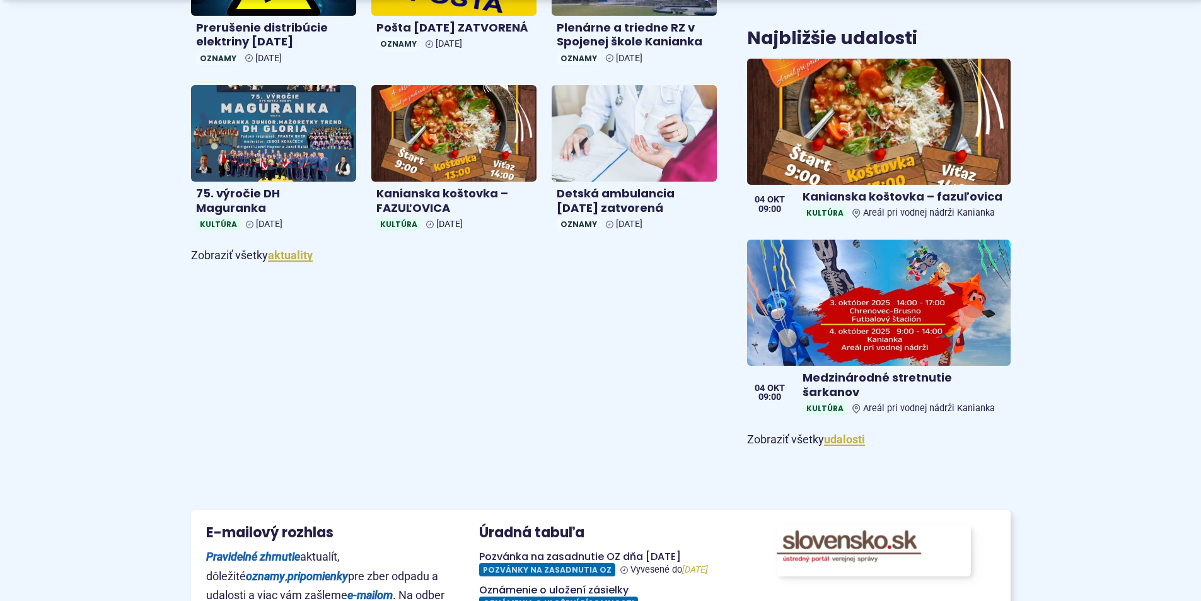
scroll to position [820, 0]
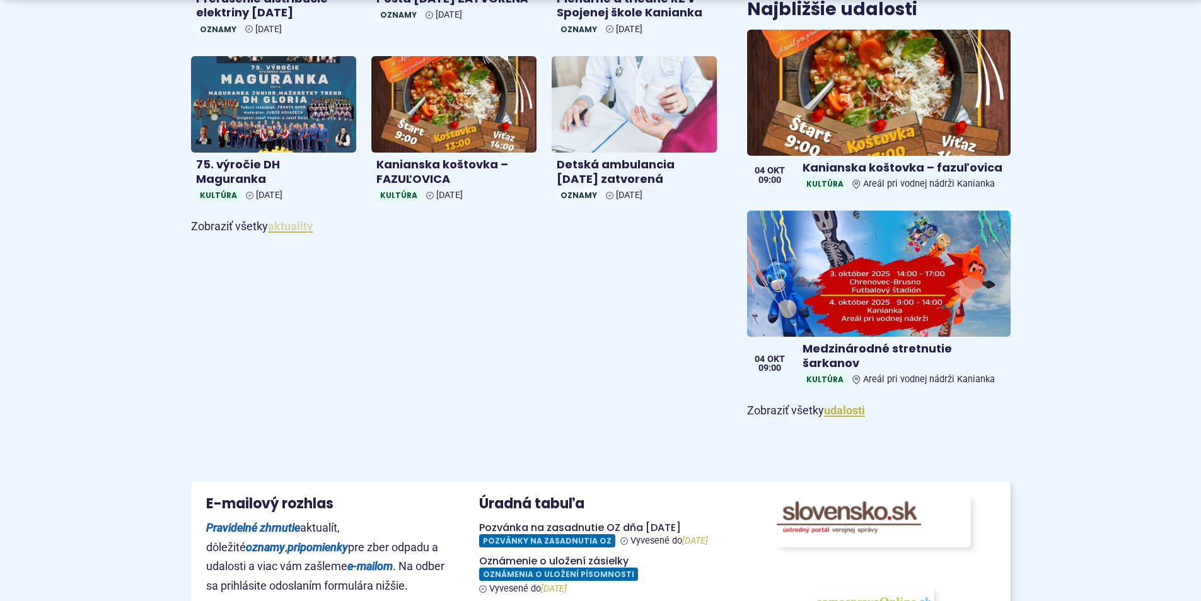
click at [301, 233] on link "aktuality" at bounding box center [290, 225] width 45 height 13
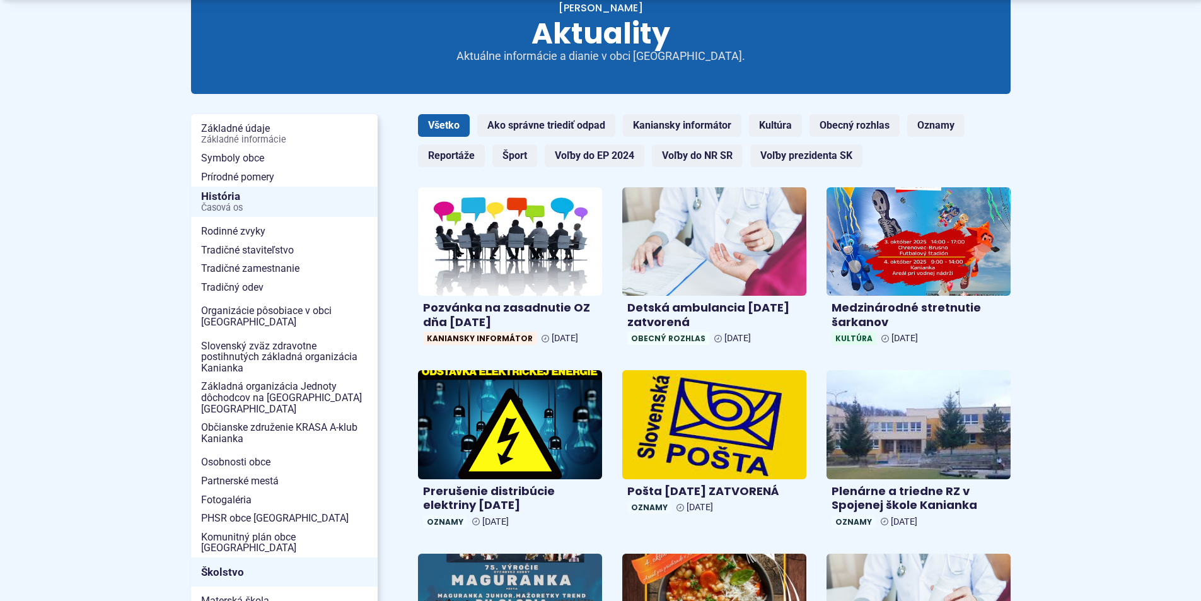
scroll to position [189, 0]
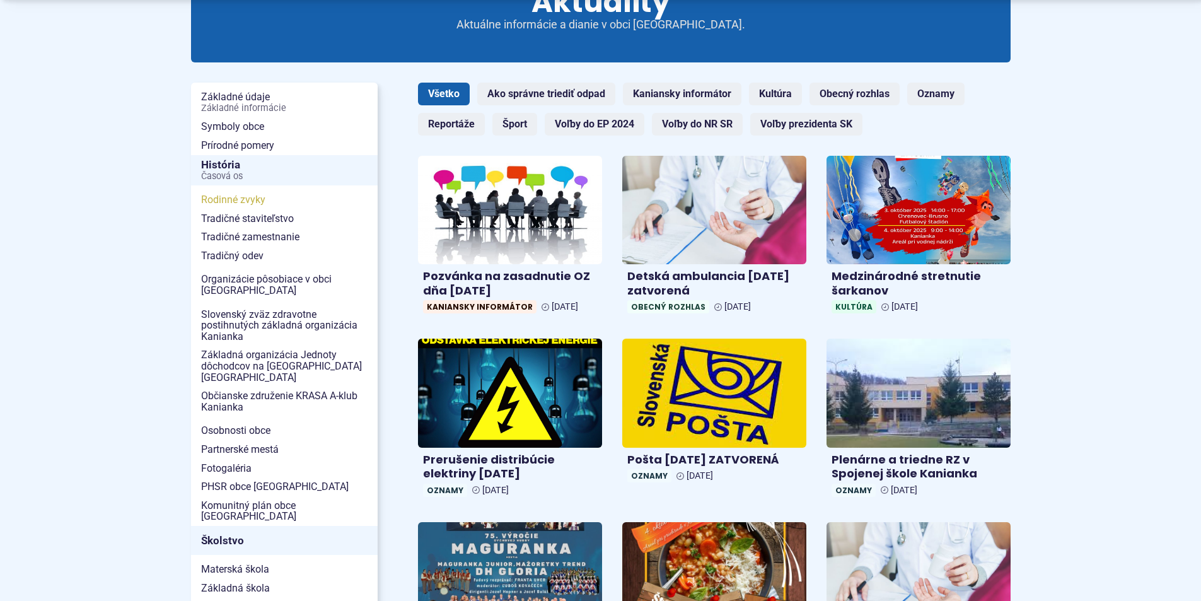
click at [240, 195] on span "Rodinné zvyky" at bounding box center [284, 199] width 166 height 19
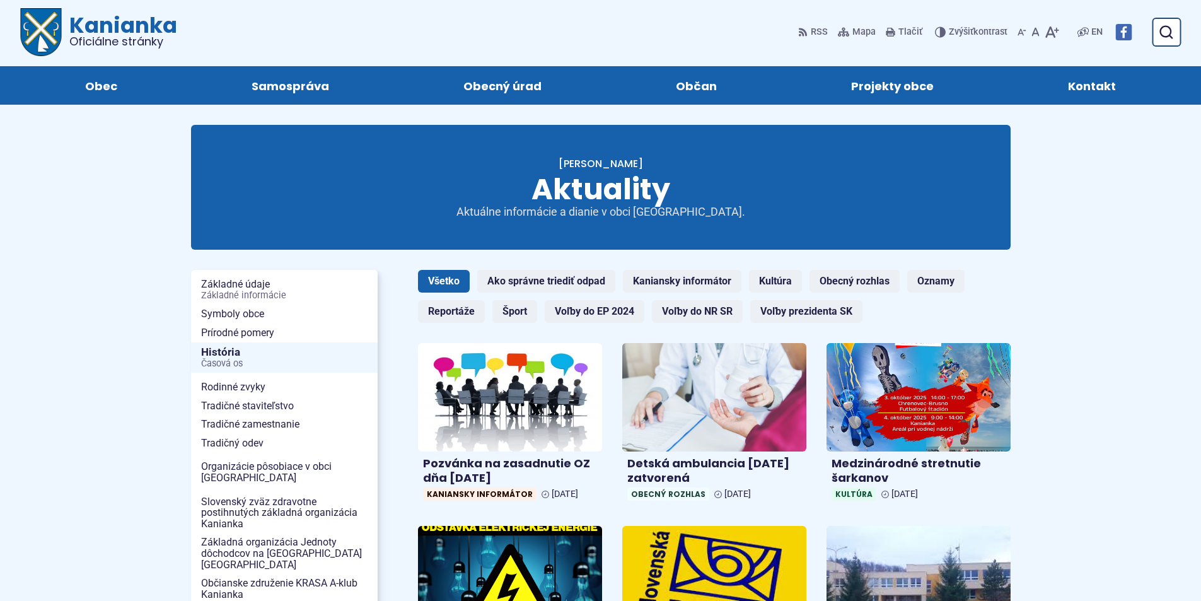
scroll to position [0, 0]
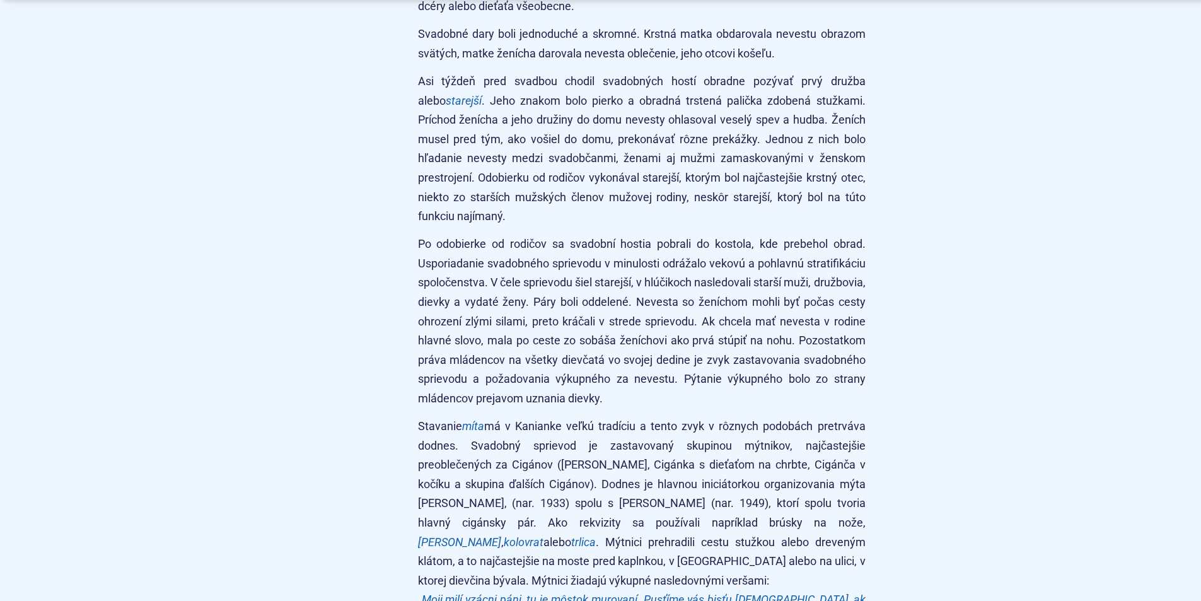
scroll to position [4729, 0]
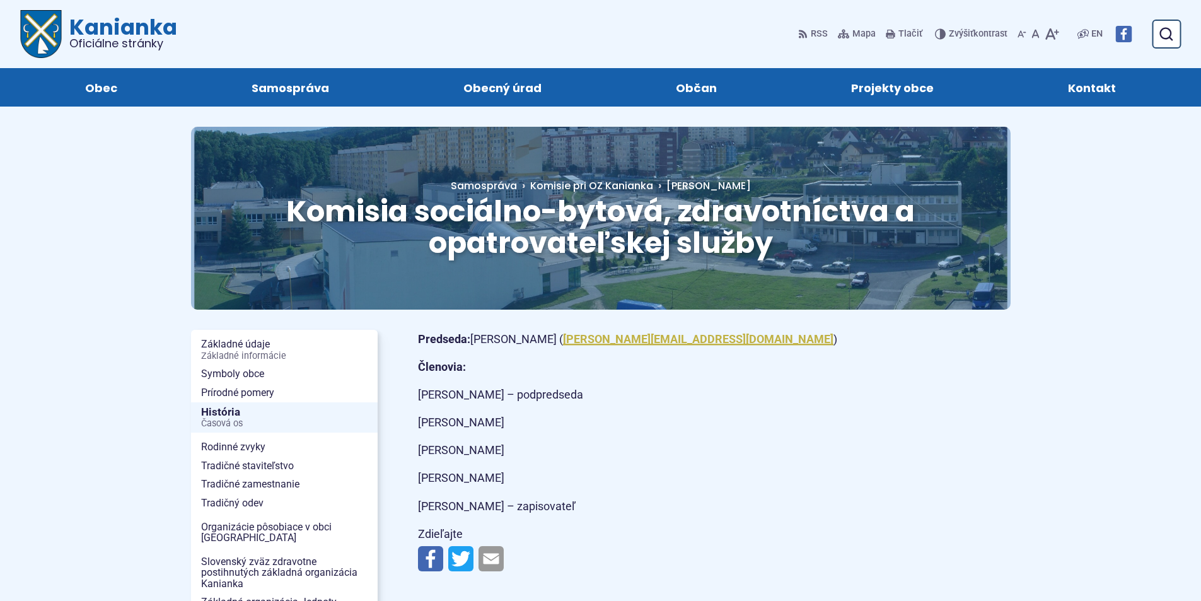
scroll to position [63, 0]
